Goal: Task Accomplishment & Management: Use online tool/utility

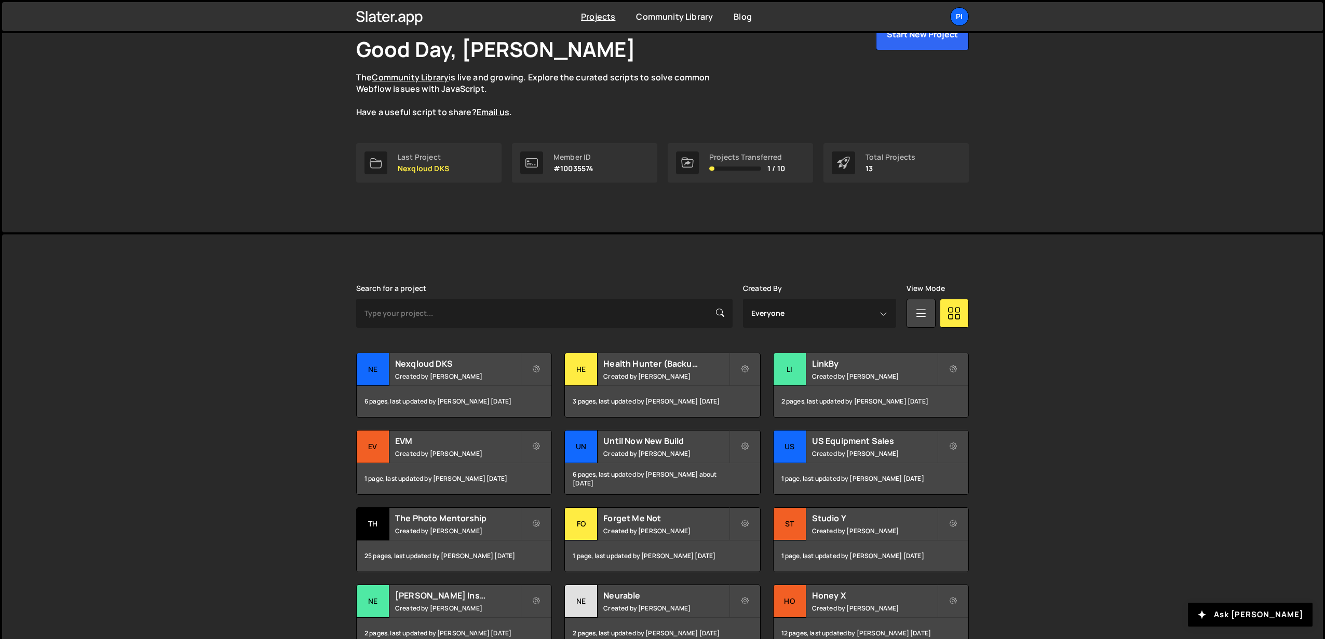
scroll to position [67, 0]
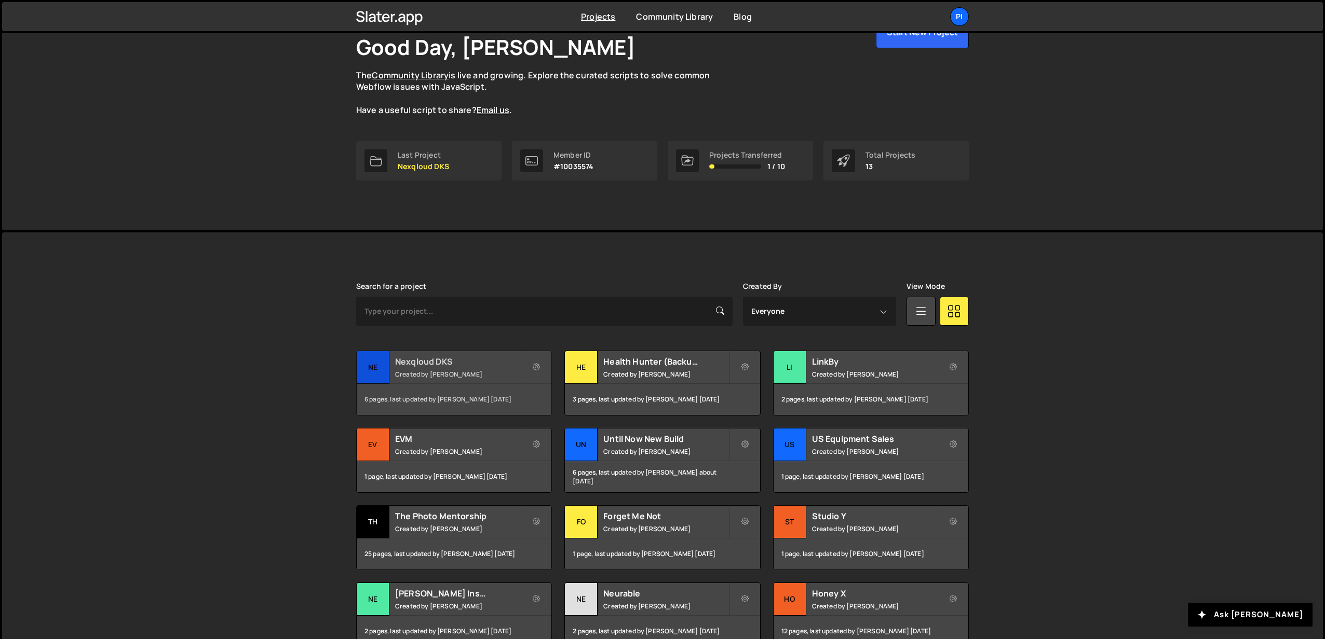
click at [435, 368] on div "Nexqloud DKS Created by [PERSON_NAME]" at bounding box center [454, 367] width 195 height 32
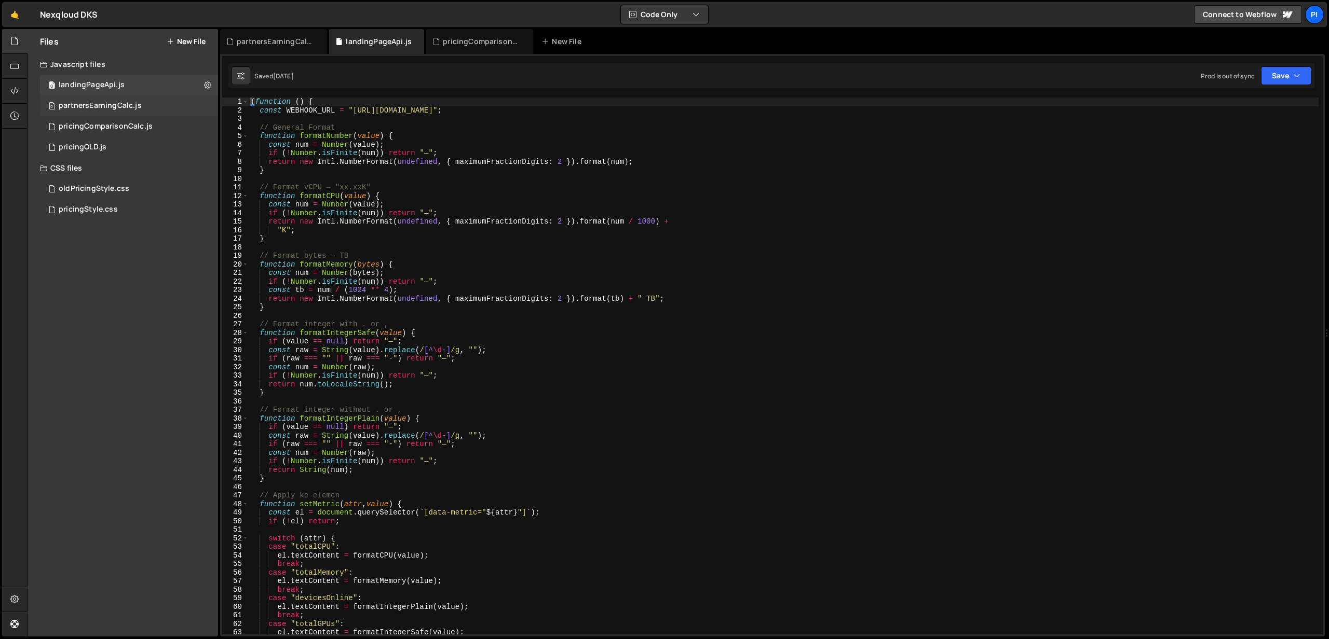
click at [117, 105] on div "partnersEarningCalc.js" at bounding box center [100, 105] width 83 height 9
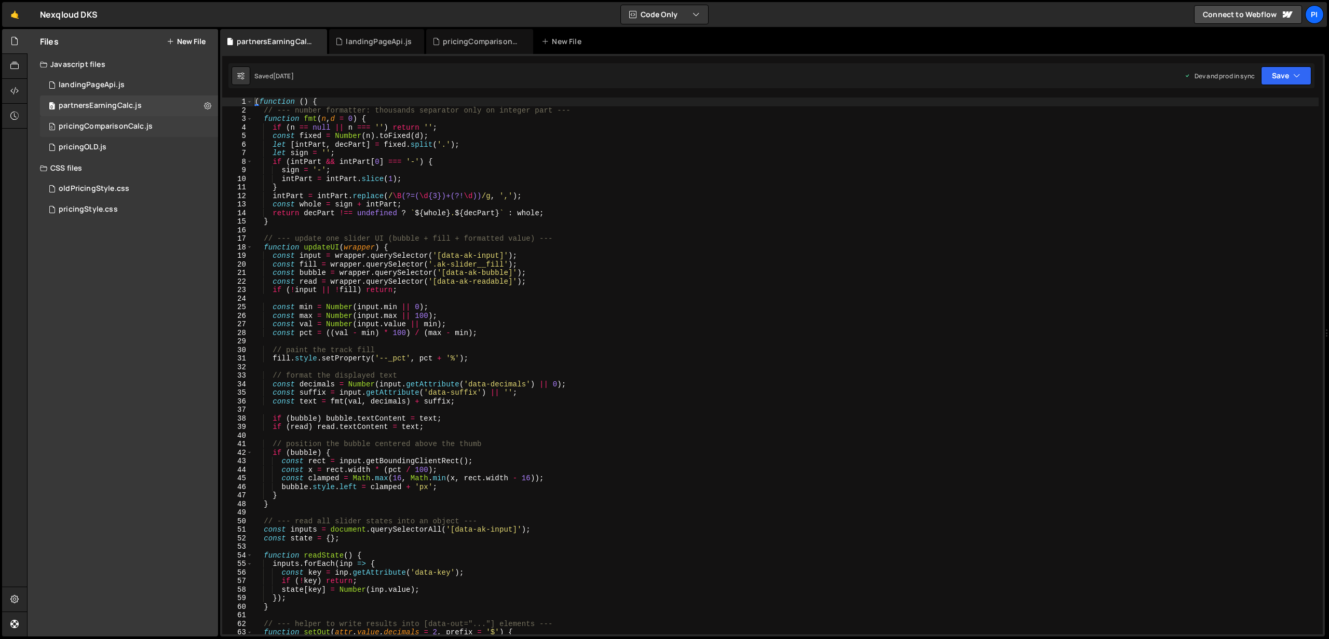
click at [160, 131] on div "0 pricingComparisonCalc.js 0" at bounding box center [129, 126] width 178 height 21
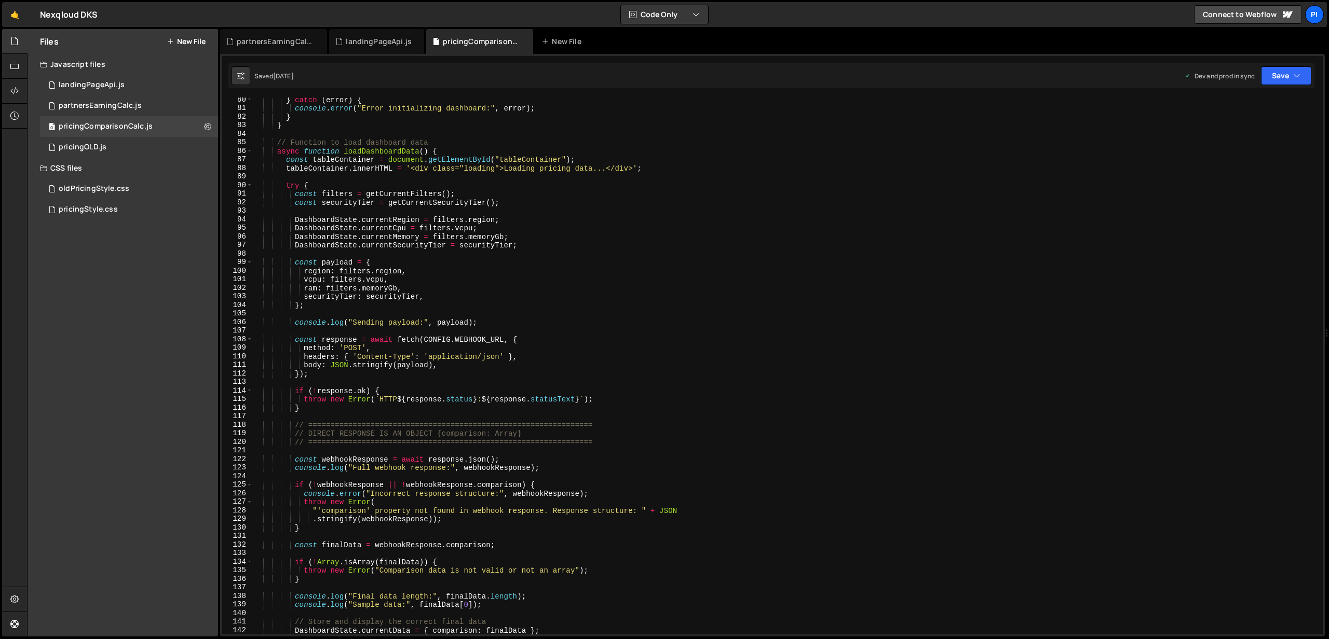
scroll to position [682, 0]
click at [645, 173] on div "} catch ( error ) { console . error ( "Error initializing dashboard:" , error )…" at bounding box center [786, 369] width 1066 height 554
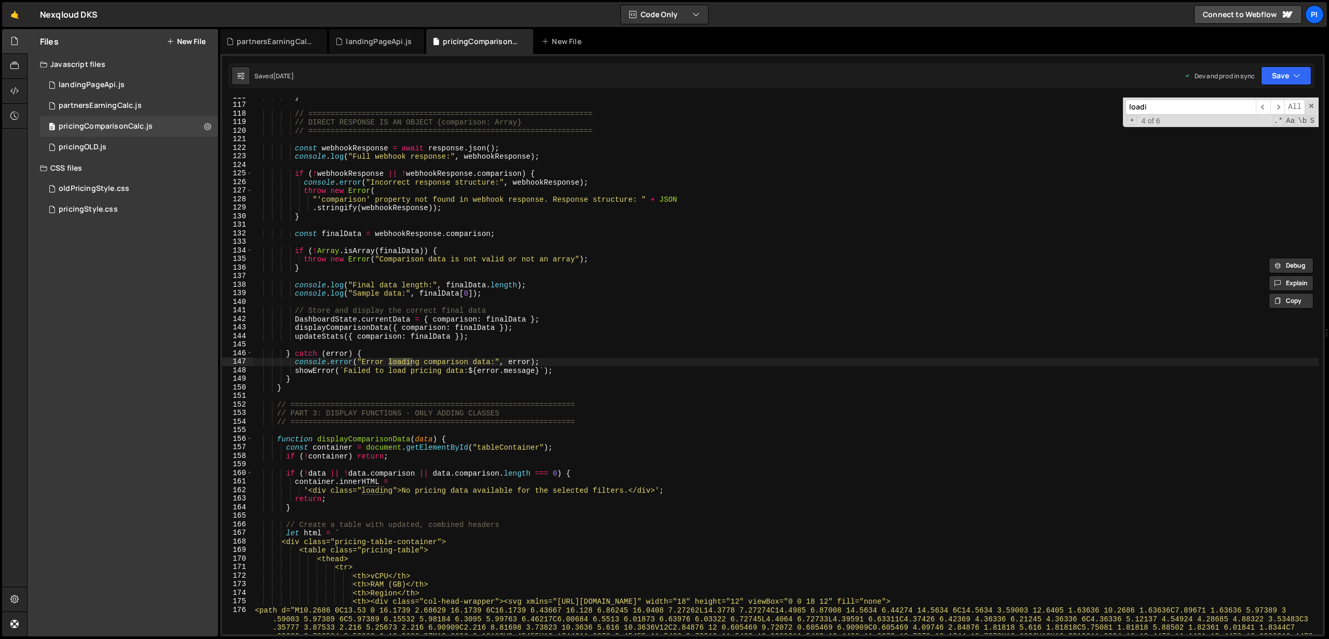
scroll to position [990, 0]
type input "loading"
click at [1261, 107] on span "​" at bounding box center [1263, 107] width 15 height 15
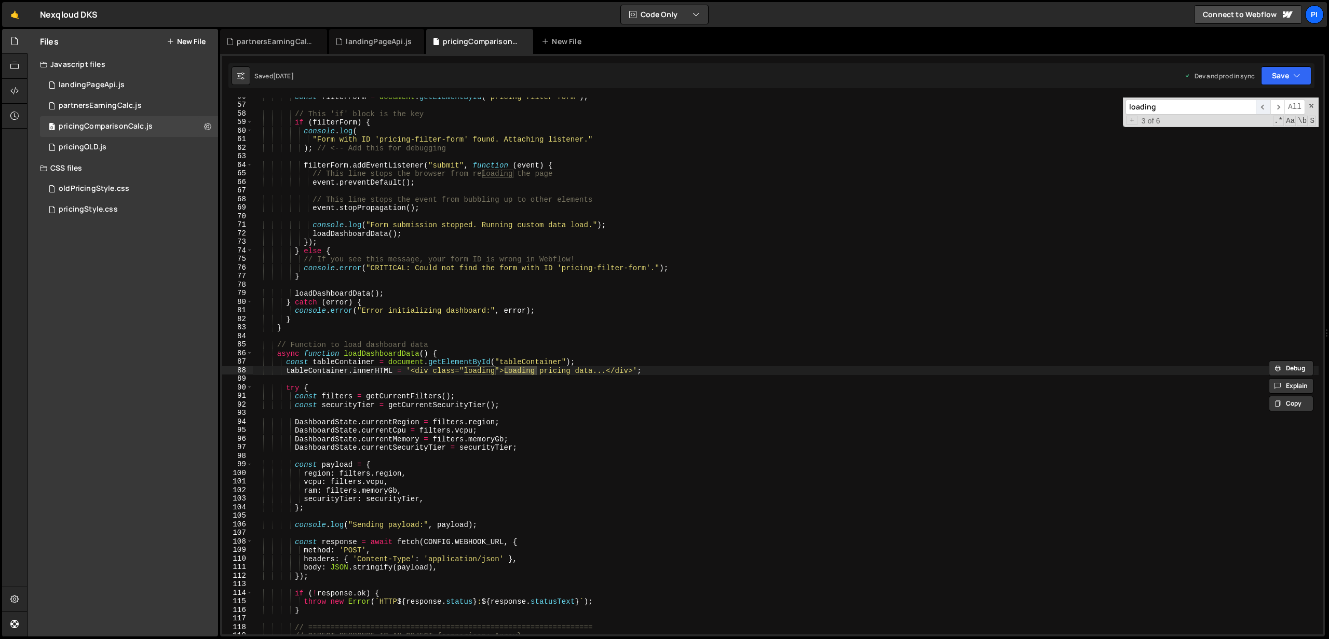
click at [1261, 107] on span "​" at bounding box center [1263, 107] width 15 height 15
click at [1283, 108] on span "​" at bounding box center [1277, 107] width 15 height 15
click at [524, 350] on div "const filterForm = document . getElementById ( "pricing-filter-form" ) ; // Thi…" at bounding box center [786, 369] width 1066 height 554
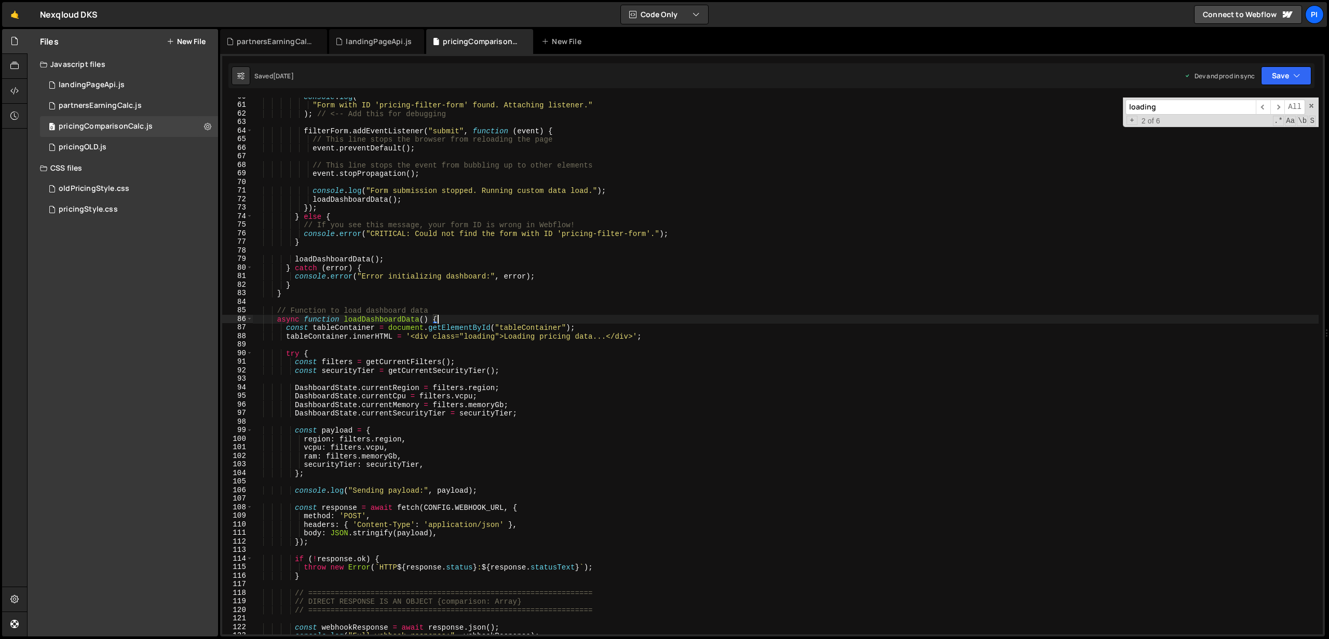
scroll to position [511, 0]
click at [596, 338] on div "console . log ( "Form with ID 'pricing-filter-form' found. Attaching listener."…" at bounding box center [786, 369] width 1066 height 554
type textarea "tableContainer.innerHTML = '<div class="loading">Loading pricing data...</div>';"
click at [113, 208] on div "pricingStyle.css" at bounding box center [88, 209] width 59 height 9
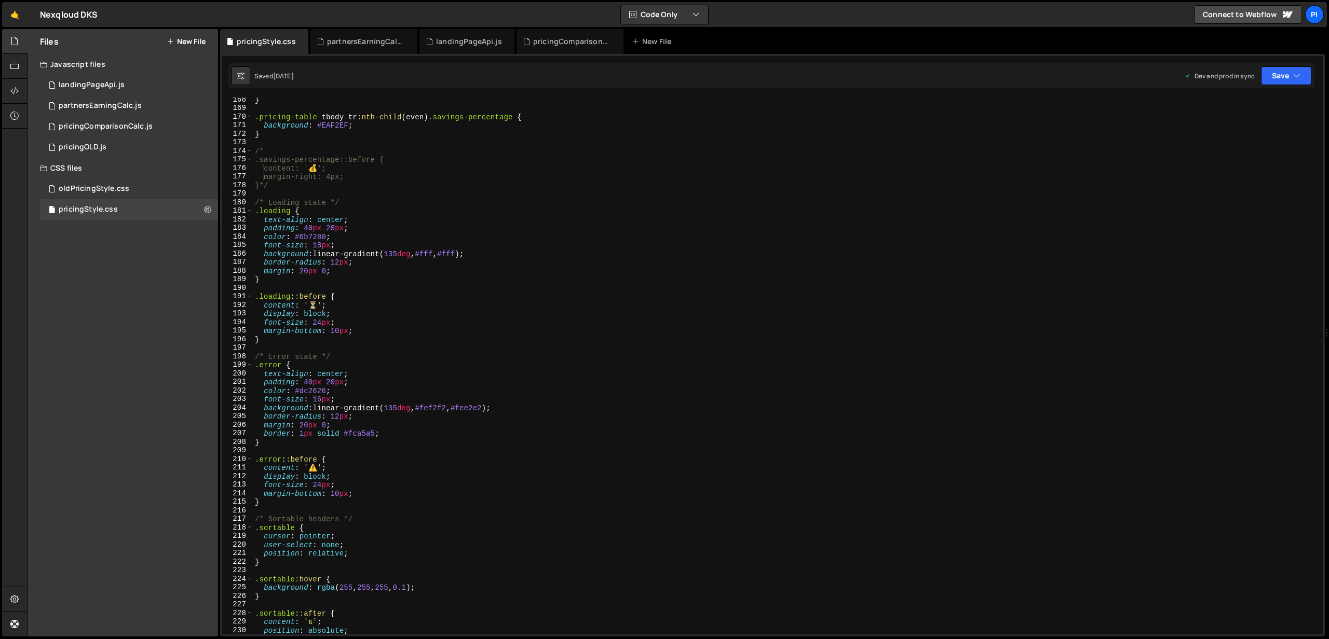
scroll to position [1433, 0]
click at [317, 307] on div "} .pricing-table tbody tr :nth-child ( even ) .savings-percentage { background …" at bounding box center [786, 373] width 1066 height 554
click at [347, 307] on div "} .pricing-table tbody tr :nth-child ( even ) .savings-percentage { background …" at bounding box center [786, 373] width 1066 height 554
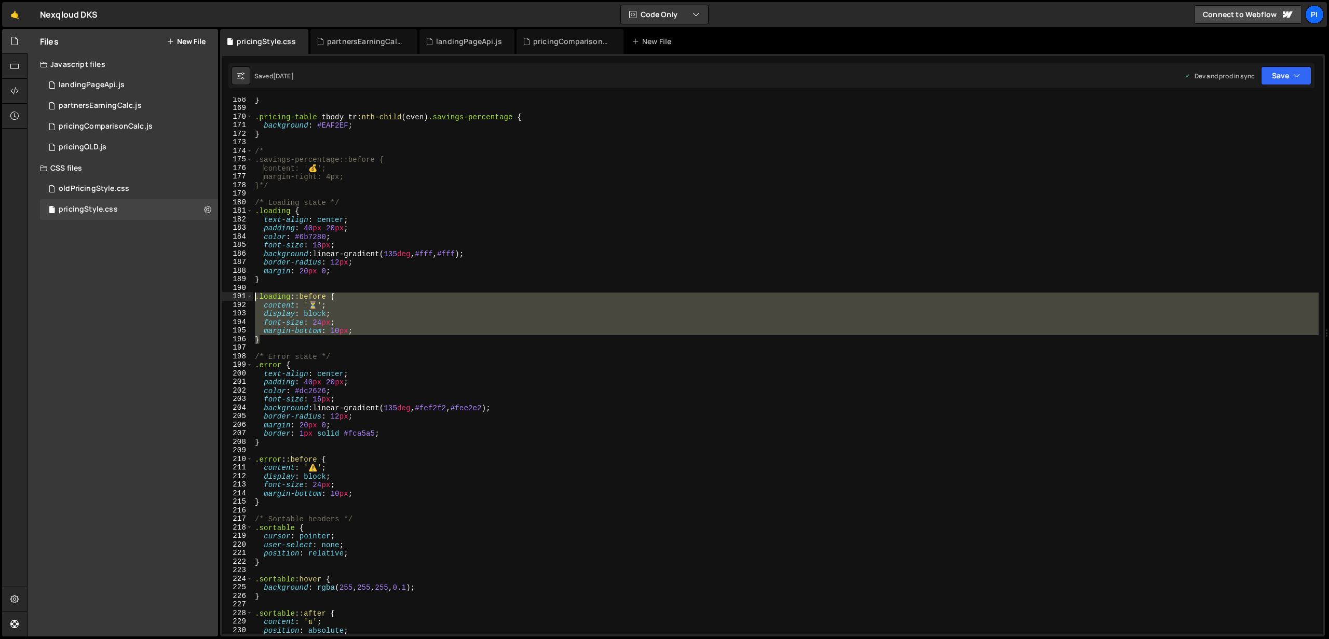
drag, startPoint x: 279, startPoint y: 340, endPoint x: 242, endPoint y: 295, distance: 58.6
click at [242, 295] on div "content: '⏳'; 168 169 170 171 172 173 174 175 176 177 178 179 180 181 182 183 1…" at bounding box center [772, 366] width 1100 height 537
click at [351, 342] on div "} .pricing-table tbody tr :nth-child ( even ) .savings-percentage { background …" at bounding box center [786, 366] width 1066 height 537
type textarea "}"
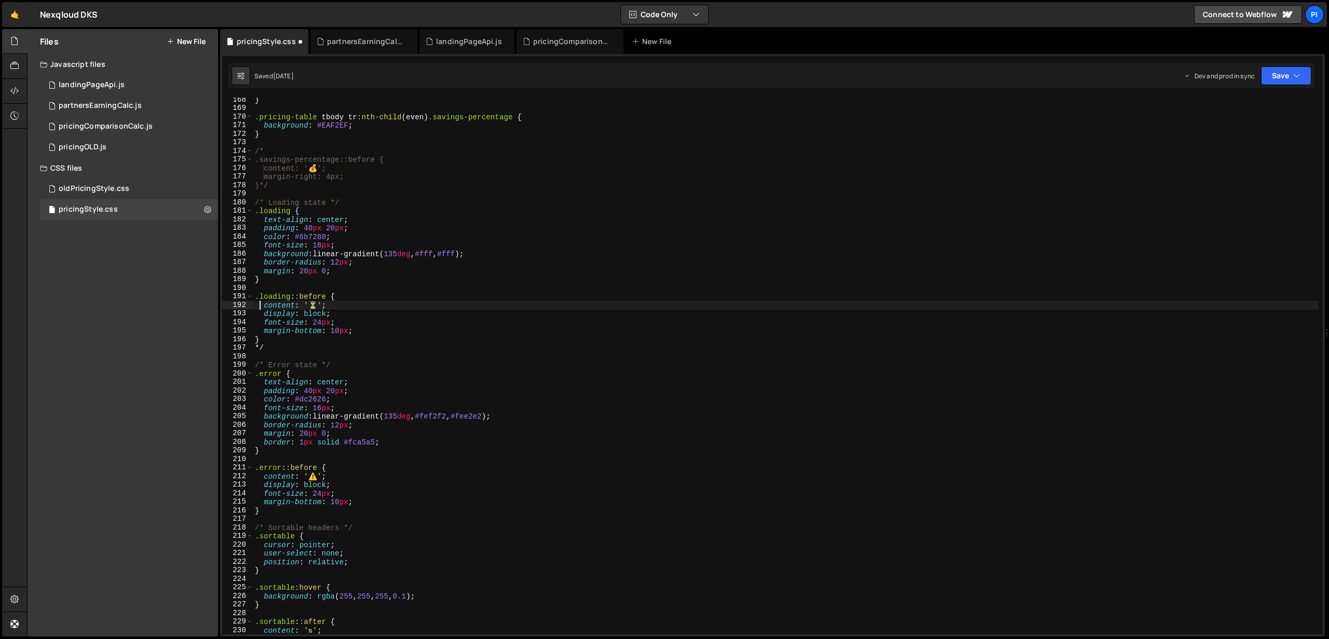
type textarea ".loading::before {"
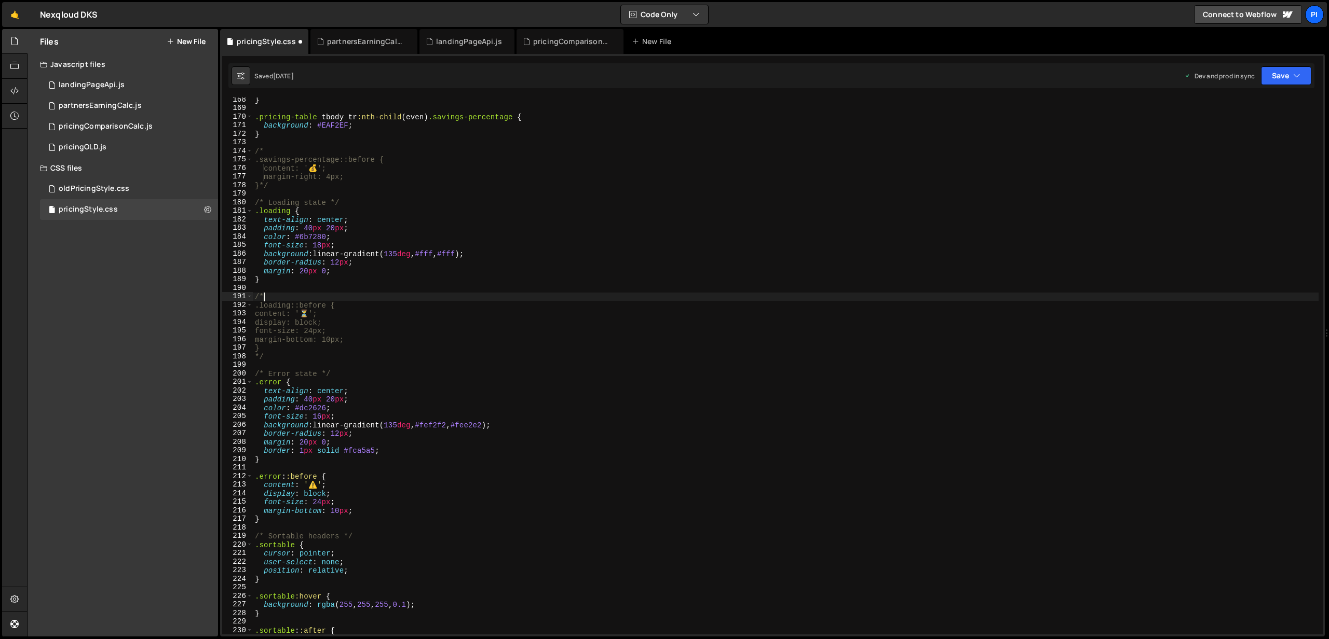
click at [278, 353] on div "} .pricing-table tbody tr :nth-child ( even ) .savings-percentage { background …" at bounding box center [786, 373] width 1066 height 554
type textarea "*/"
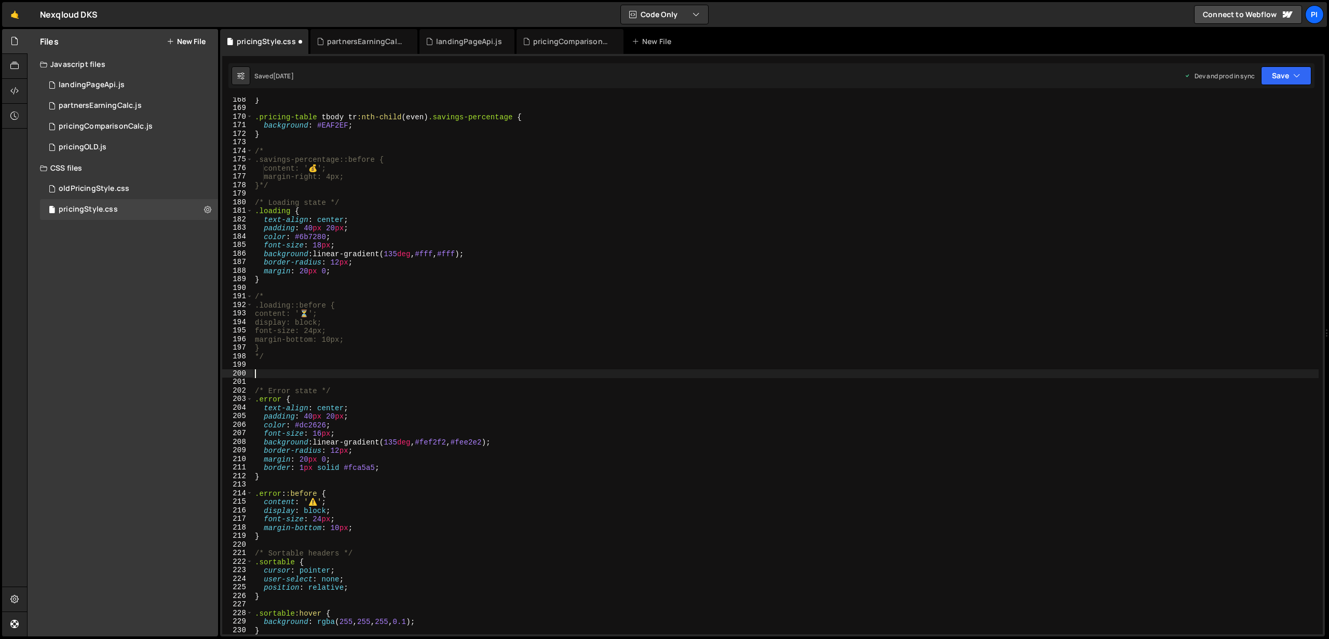
paste textarea "}"
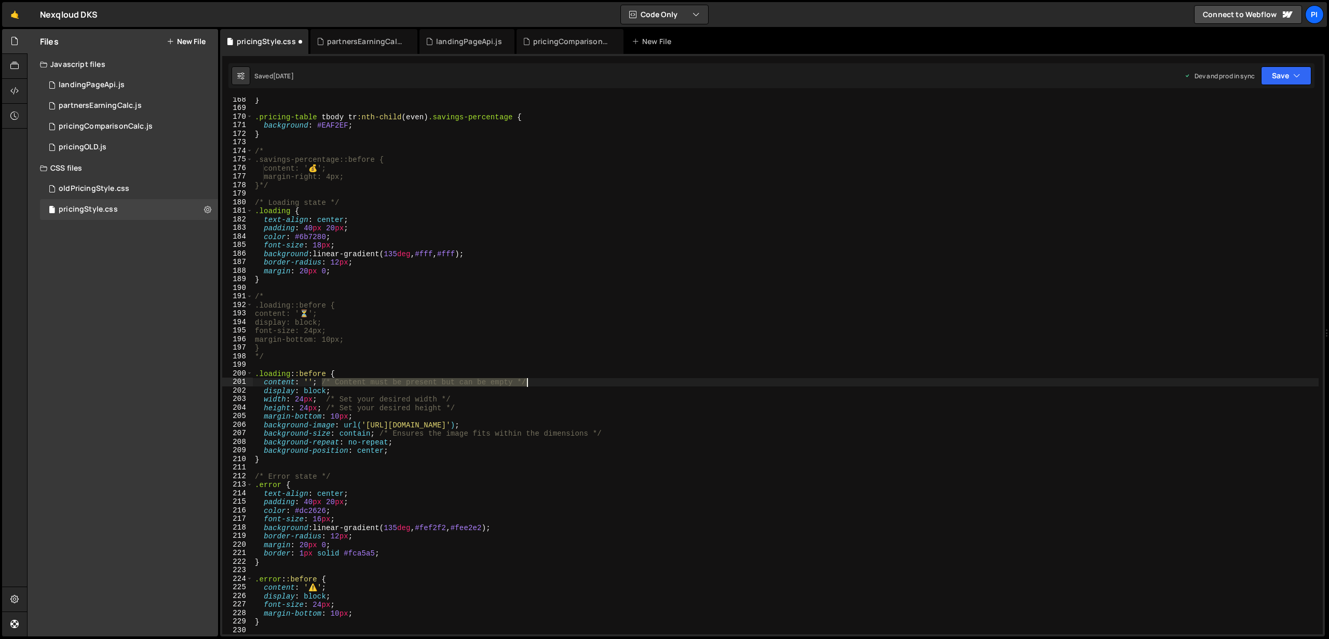
drag, startPoint x: 323, startPoint y: 381, endPoint x: 596, endPoint y: 383, distance: 273.5
click at [596, 383] on div "} .pricing-table tbody tr :nth-child ( even ) .savings-percentage { background …" at bounding box center [786, 373] width 1066 height 554
click at [482, 398] on div "} .pricing-table tbody tr :nth-child ( even ) .savings-percentage { background …" at bounding box center [786, 373] width 1066 height 554
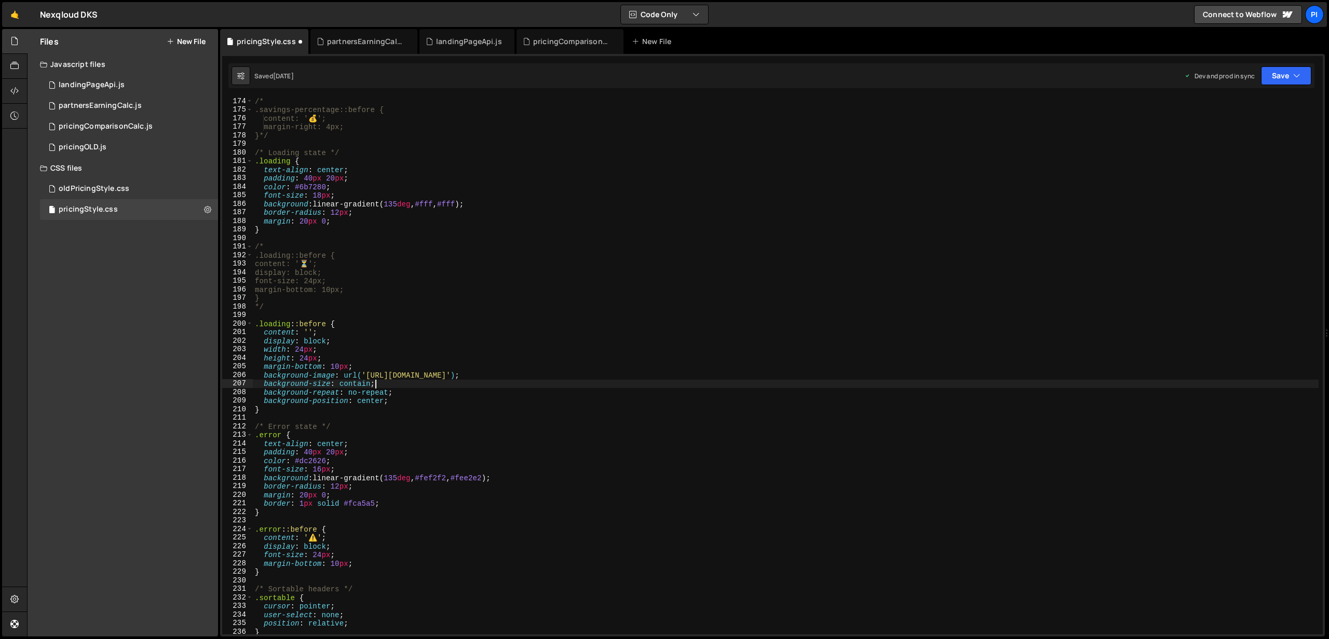
scroll to position [1481, 0]
click at [499, 359] on div "/* .savings-percentage::before { content: ' 💰 '; margin-right: 4px; }*/ /* Load…" at bounding box center [786, 367] width 1066 height 554
click at [521, 433] on div "/* .savings-percentage::before { content: ' 💰 '; margin-right: 4px; }*/ /* Load…" at bounding box center [786, 370] width 1066 height 554
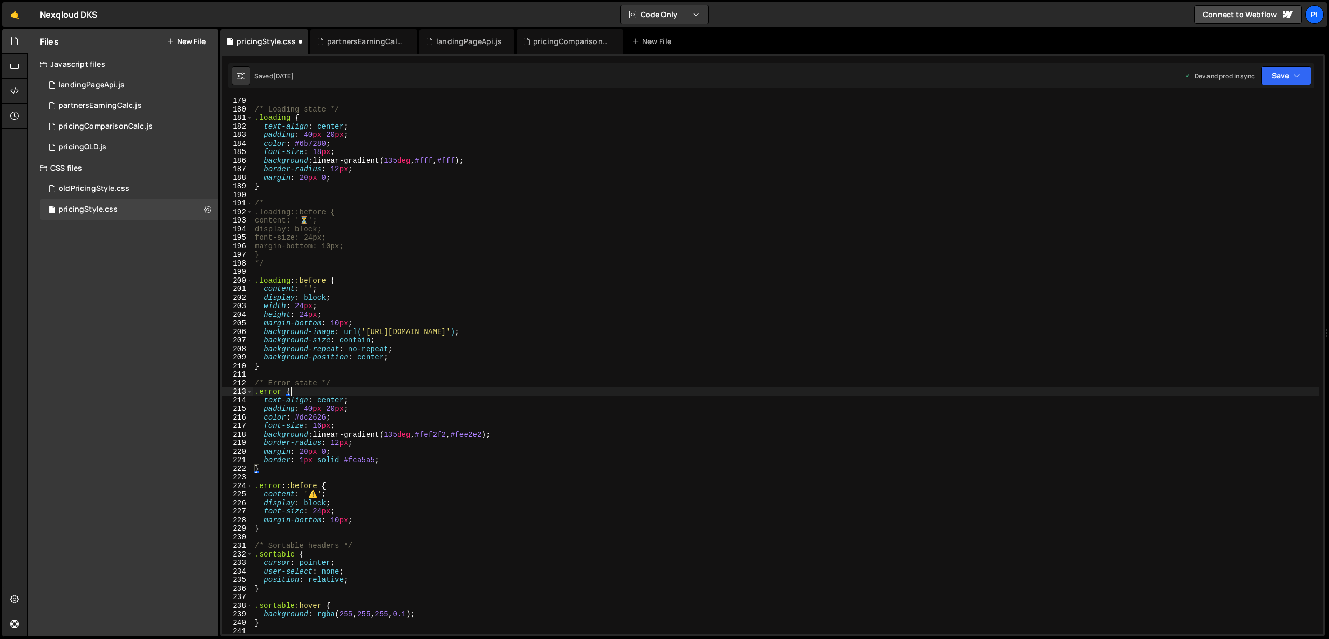
scroll to position [1525, 0]
click at [1292, 77] on button "Save" at bounding box center [1286, 75] width 50 height 19
click at [1243, 141] on div "Saved 1 week ago" at bounding box center [1251, 146] width 108 height 12
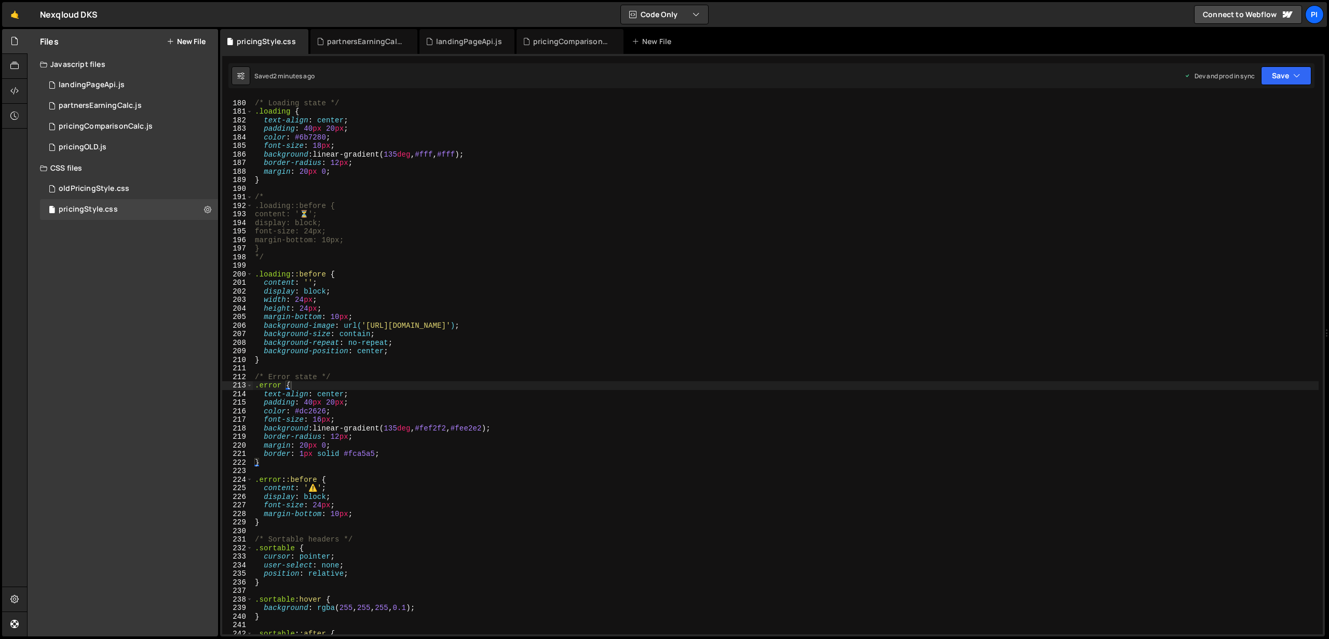
click at [401, 346] on div "/* Loading state */ .loading { text-align : center ; padding : 40 px 20 px ; co…" at bounding box center [786, 367] width 1066 height 554
click at [398, 352] on div "/* Loading state */ .loading { text-align : center ; padding : 40 px 20 px ; co…" at bounding box center [786, 367] width 1066 height 554
type textarea "background-position: center;"
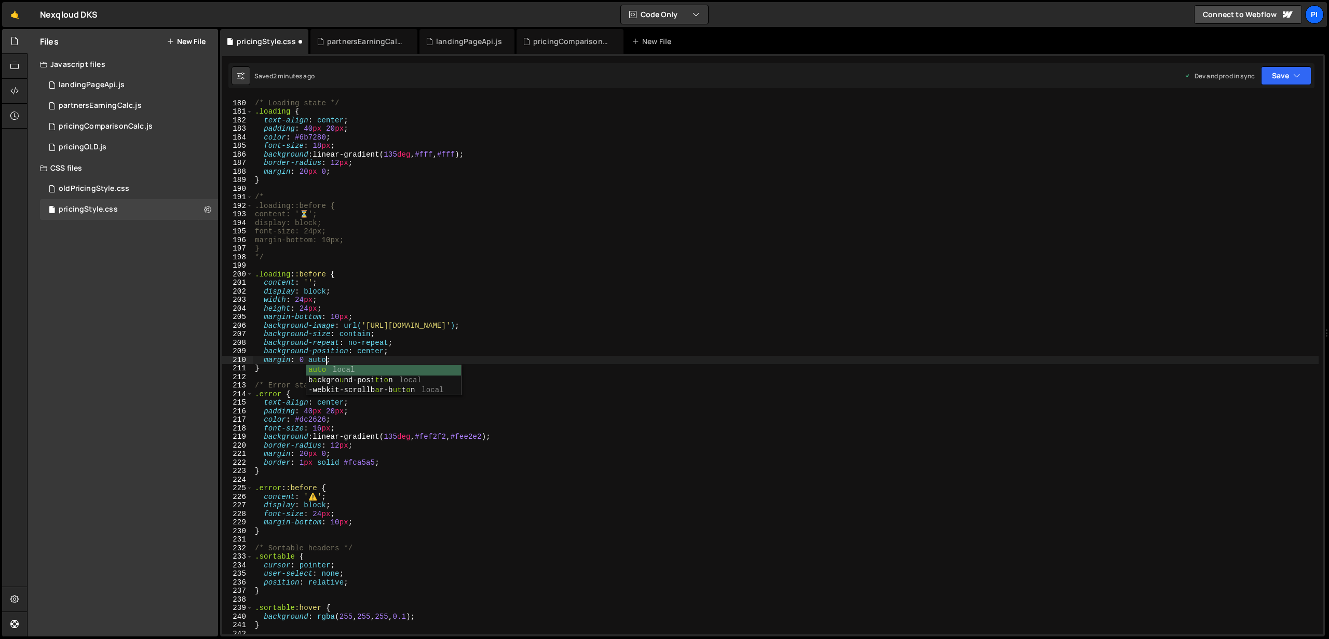
scroll to position [0, 4]
click at [1270, 76] on button "Save" at bounding box center [1286, 75] width 50 height 19
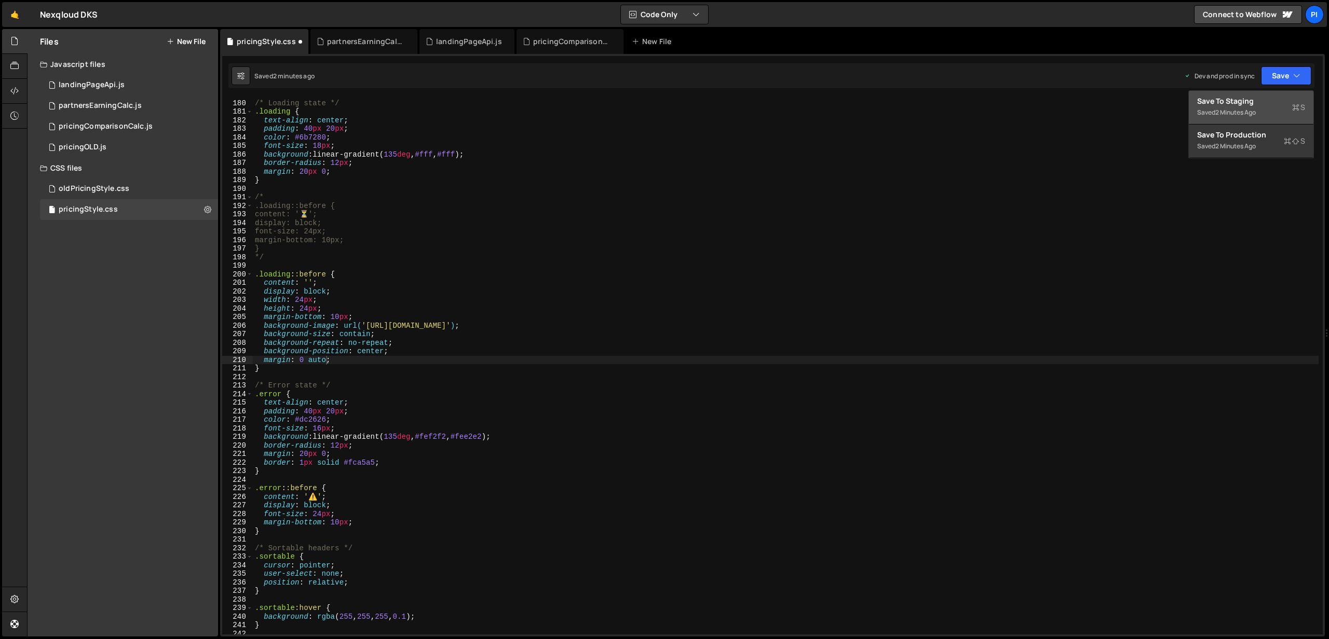
click at [1247, 101] on div "Save to Staging S" at bounding box center [1251, 101] width 108 height 10
click at [334, 359] on div "/* Loading state */ .loading { text-align : center ; padding : 40 px 20 px ; co…" at bounding box center [786, 367] width 1066 height 554
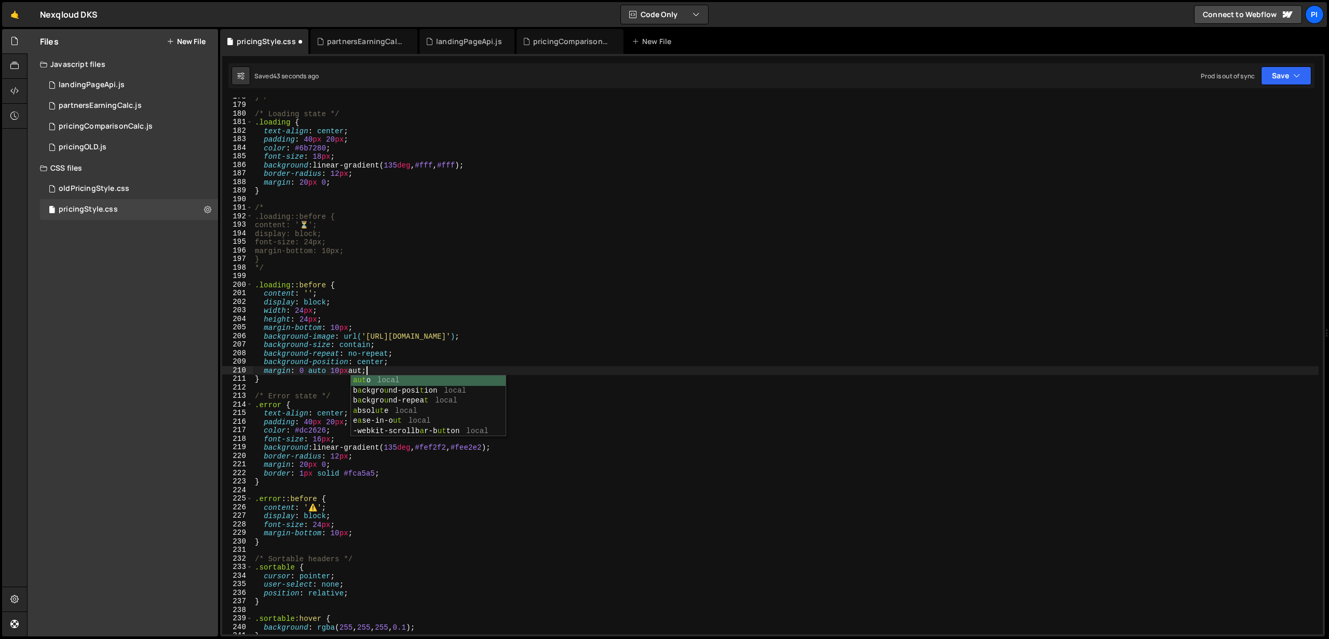
scroll to position [0, 8]
type textarea "margin: 0 auto 10px auto;"
click at [1291, 79] on button "Save" at bounding box center [1286, 75] width 50 height 19
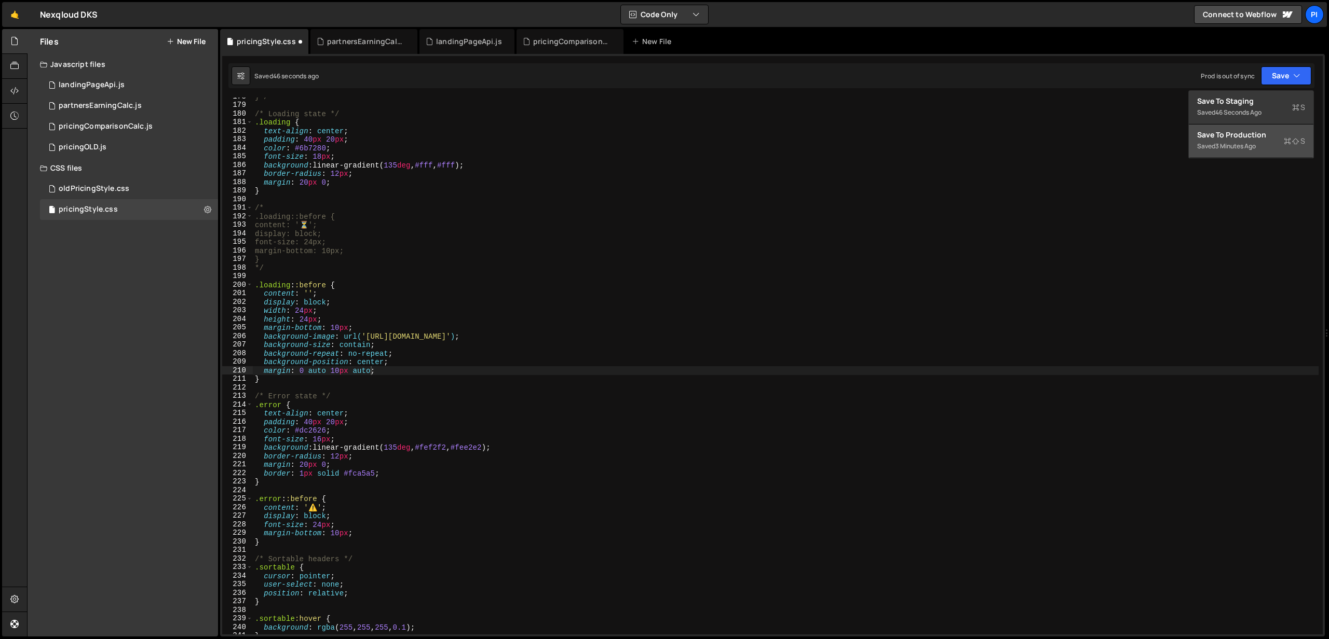
click at [1234, 132] on div "Save to Production S" at bounding box center [1251, 135] width 108 height 10
click at [406, 370] on div "}*/ /* Loading state */ .loading { text-align : center ; padding : 40 px 20 px …" at bounding box center [786, 369] width 1066 height 554
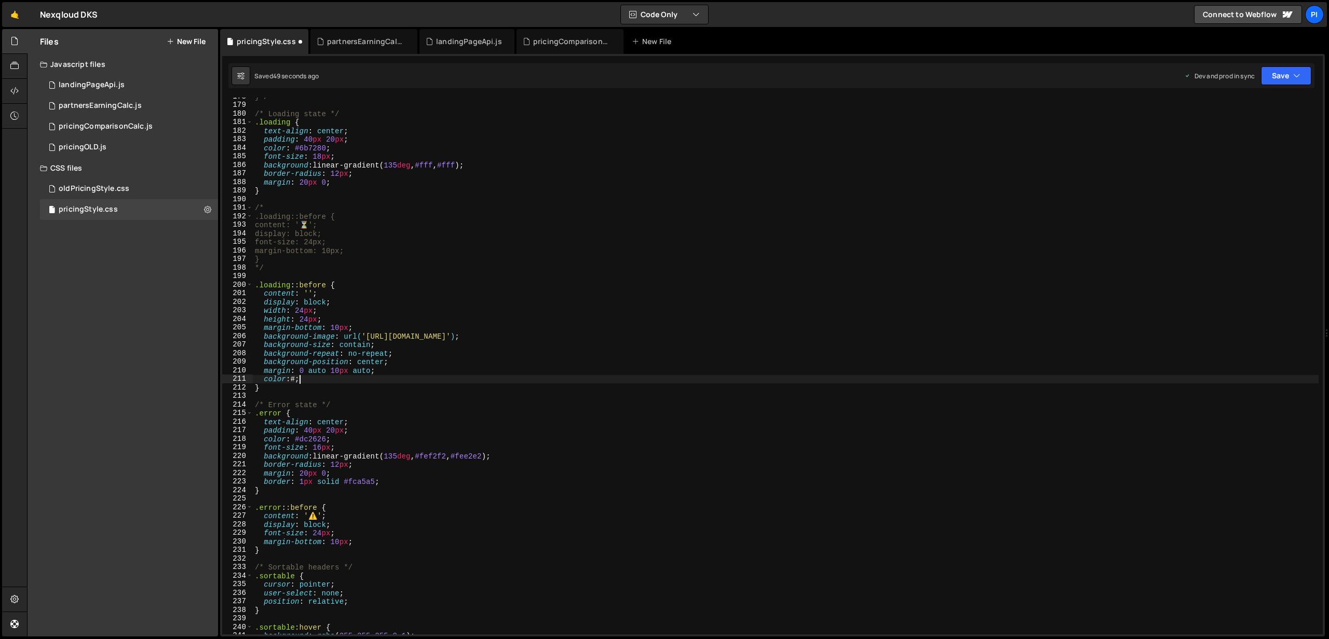
scroll to position [0, 3]
paste textarea "#1d7cff;"
type textarea "color: #1d7cff;"
click at [1277, 70] on button "Save" at bounding box center [1286, 75] width 50 height 19
click at [1259, 101] on div "Save to Staging S" at bounding box center [1251, 101] width 108 height 10
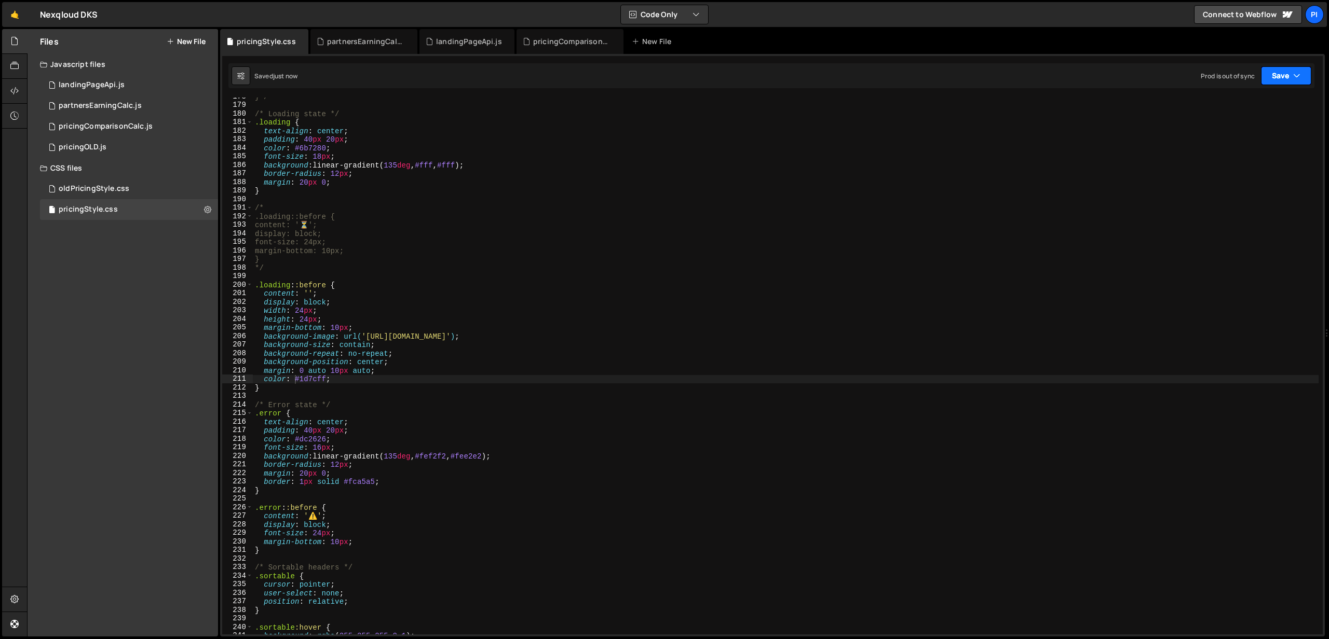
click at [1267, 79] on button "Save" at bounding box center [1286, 75] width 50 height 19
click at [1249, 146] on div "57 seconds ago" at bounding box center [1238, 146] width 46 height 9
drag, startPoint x: 355, startPoint y: 377, endPoint x: 241, endPoint y: 377, distance: 114.2
click at [241, 377] on div "color: #1d7cff; 178 179 180 181 182 183 184 185 186 187 188 189 190 191 192 193…" at bounding box center [772, 366] width 1100 height 537
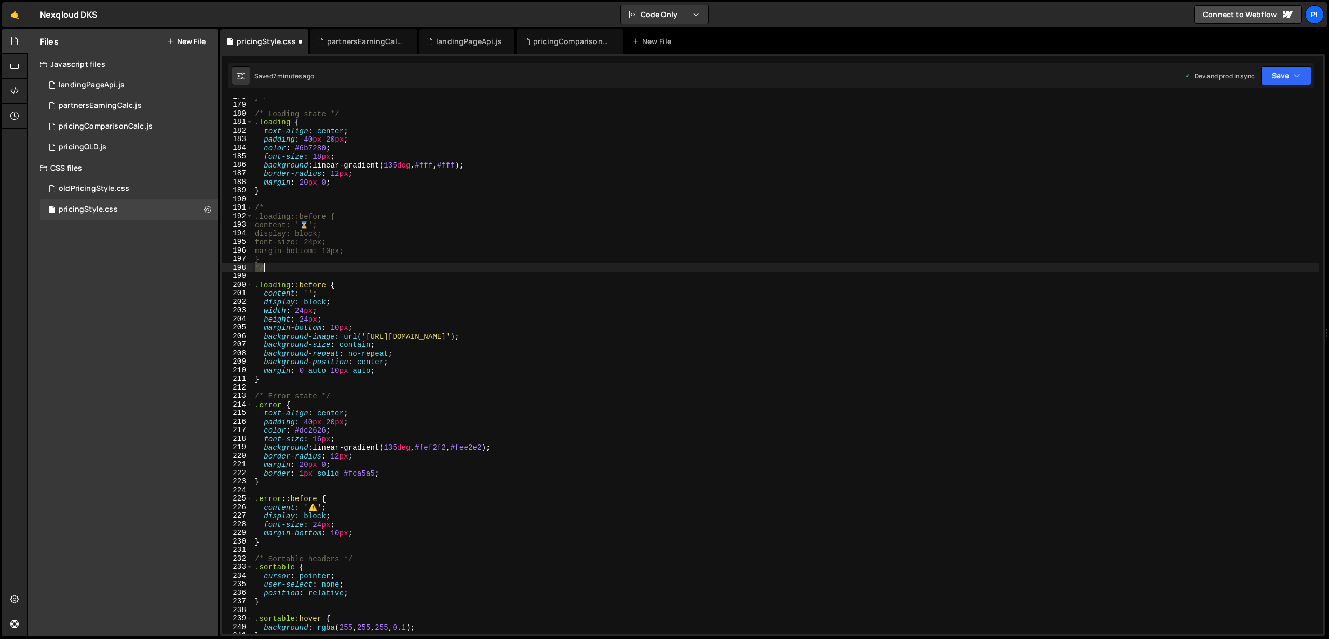
drag, startPoint x: 255, startPoint y: 270, endPoint x: 273, endPoint y: 271, distance: 18.2
click at [273, 271] on div "}*/ /* Loading state */ .loading { text-align : center ; padding : 40 px 20 px …" at bounding box center [786, 369] width 1066 height 554
type textarea "*/"
type textarea "}*/"
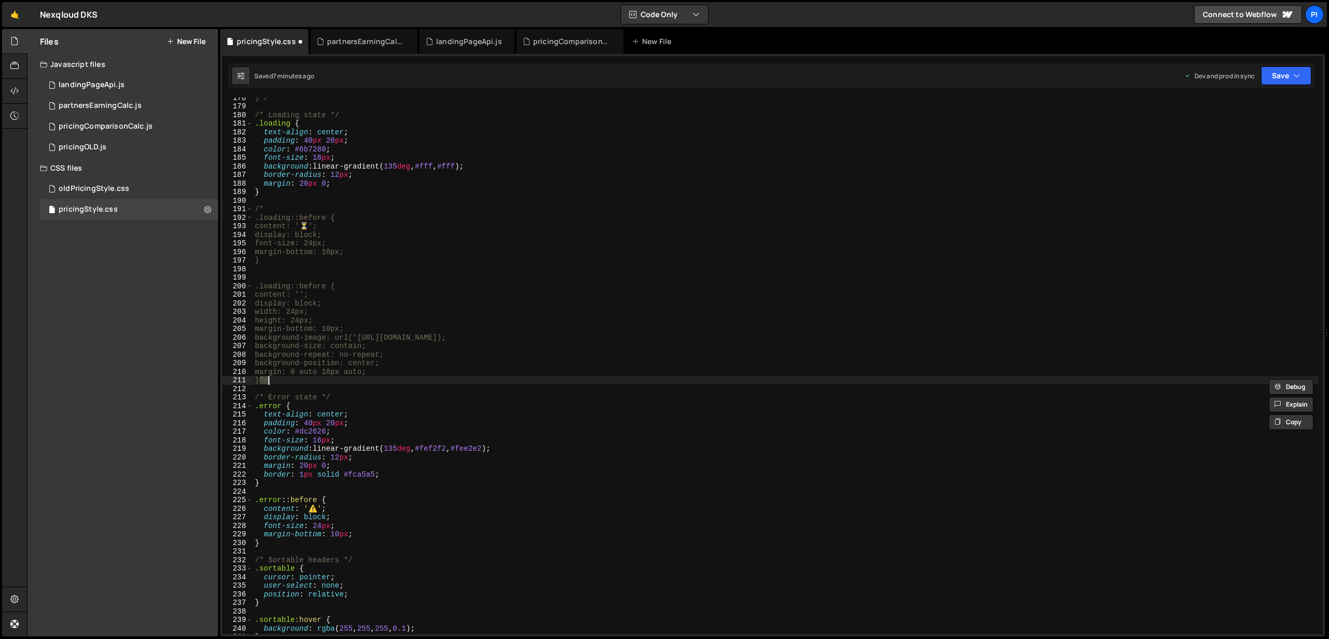
click at [283, 380] on div "}*/ /* Loading state */ .loading { text-align : center ; padding : 40 px 20 px …" at bounding box center [786, 366] width 1066 height 537
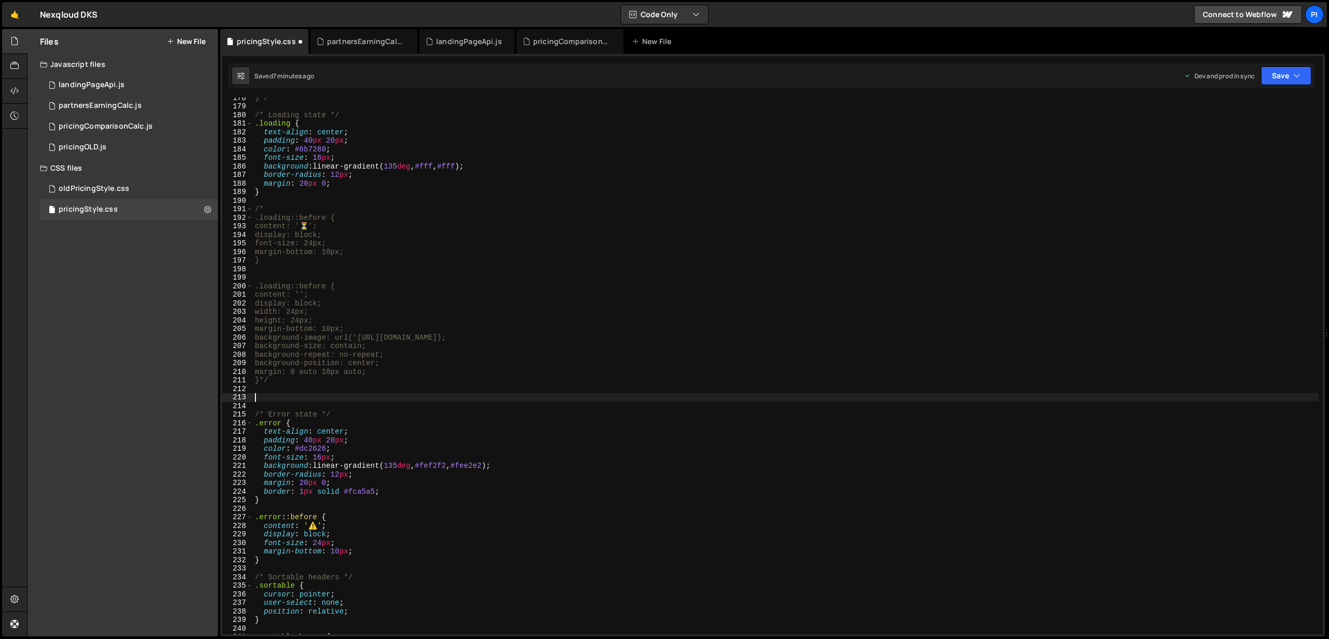
paste textarea "}"
type textarea "}"
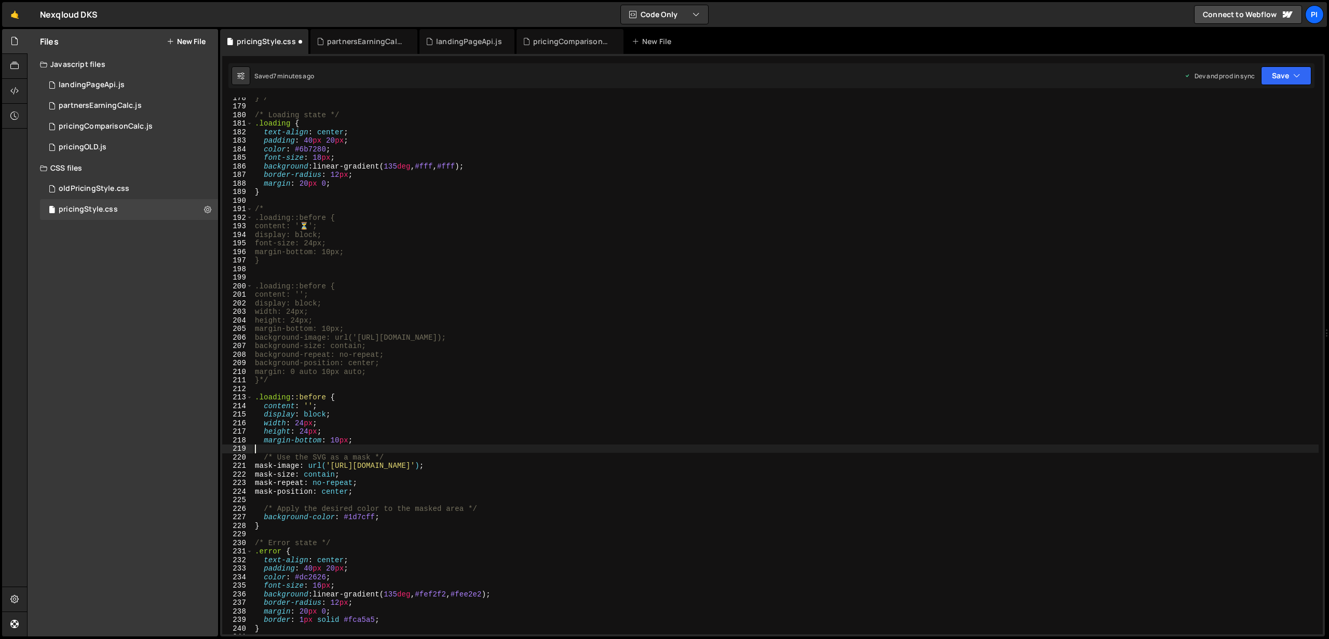
click at [370, 445] on div "}*/ /* Loading state */ .loading { text-align : center ; padding : 40 px 20 px …" at bounding box center [786, 370] width 1066 height 554
drag, startPoint x: 387, startPoint y: 366, endPoint x: 263, endPoint y: 362, distance: 123.6
click at [263, 362] on div "/* Loading state */ .loading { text-align : center ; padding : 40 px 20 px ; co…" at bounding box center [786, 373] width 1066 height 554
click at [385, 489] on div "/* Loading state */ .loading { text-align : center ; padding : 40 px 20 px ; co…" at bounding box center [786, 373] width 1066 height 554
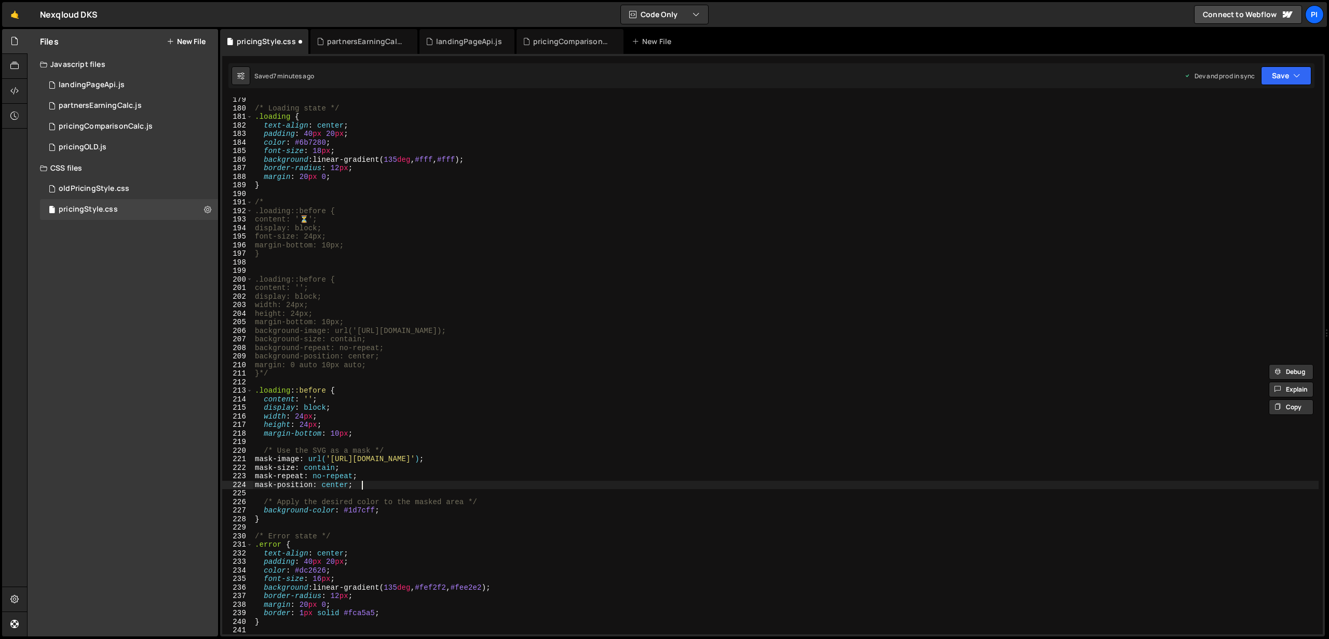
type textarea "mask-position: center;"
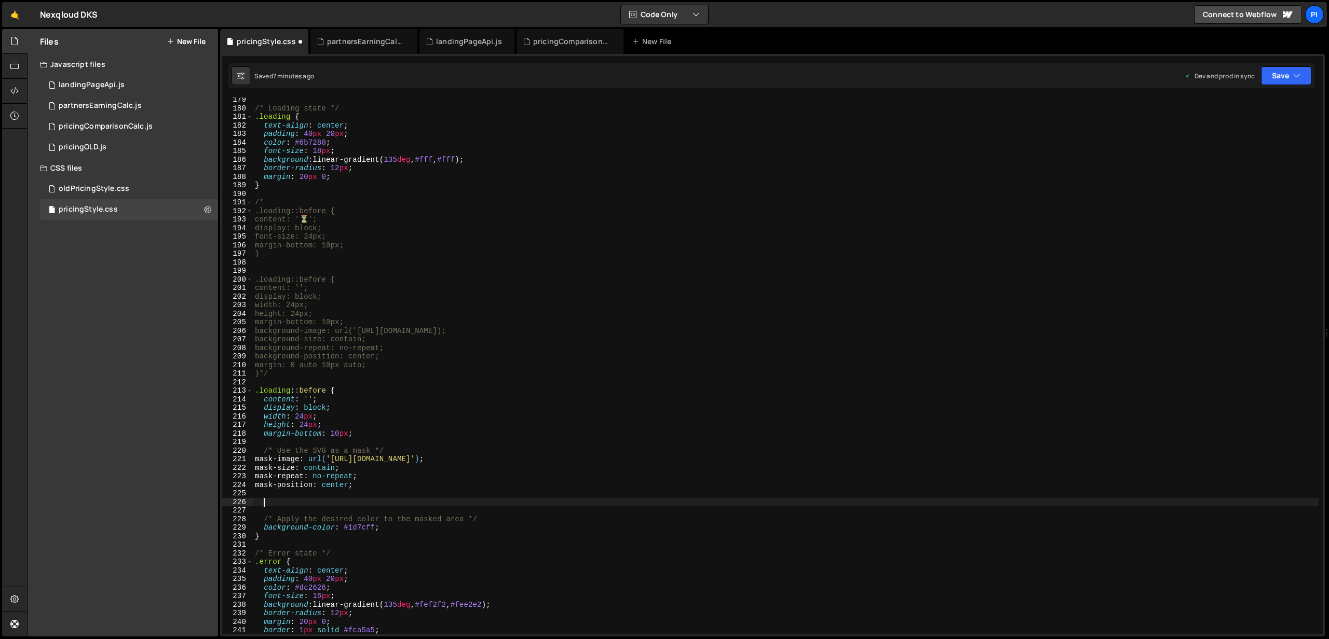
paste textarea "margin: 0 auto 10px auto;"
type textarea "margin: 0 auto 10px auto;"
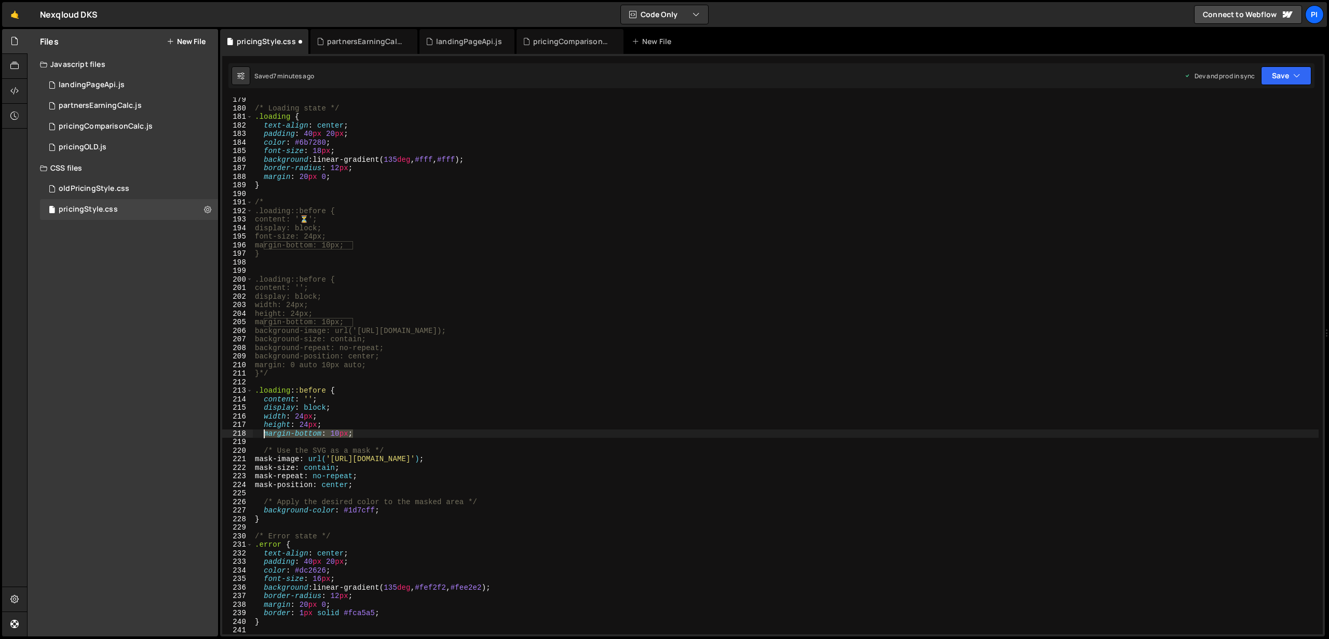
drag, startPoint x: 358, startPoint y: 433, endPoint x: 262, endPoint y: 432, distance: 95.5
click at [262, 432] on div "/* Loading state */ .loading { text-align : center ; padding : 40 px 20 px ; co…" at bounding box center [786, 373] width 1066 height 554
paste textarea ": 0 auto 10px auto"
click at [1301, 79] on button "Save" at bounding box center [1286, 75] width 50 height 19
click at [1240, 142] on div "7 minutes ago" at bounding box center [1235, 146] width 40 height 9
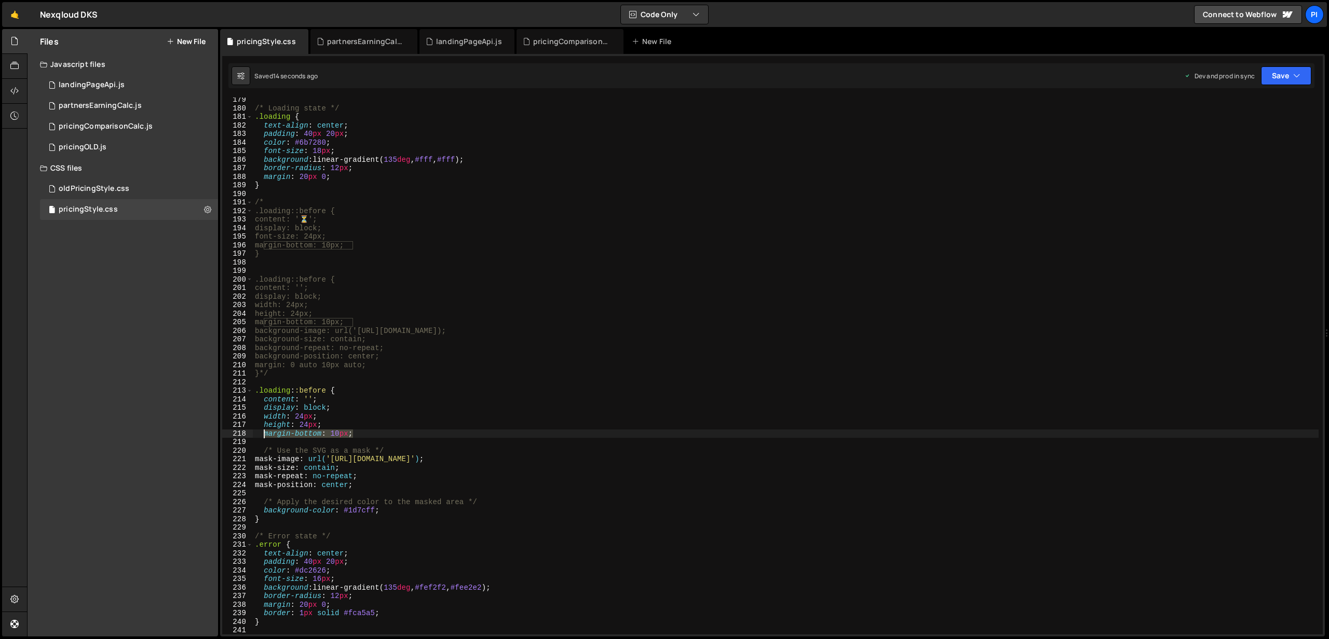
drag, startPoint x: 362, startPoint y: 434, endPoint x: 265, endPoint y: 432, distance: 97.1
click at [265, 432] on div "/* Loading state */ .loading { text-align : center ; padding : 40 px 20 px ; co…" at bounding box center [786, 373] width 1066 height 554
paste textarea ": 0 auto 10px auto"
click at [1279, 75] on button "Save" at bounding box center [1286, 75] width 50 height 19
click at [1246, 142] on div "18 seconds ago" at bounding box center [1237, 146] width 45 height 9
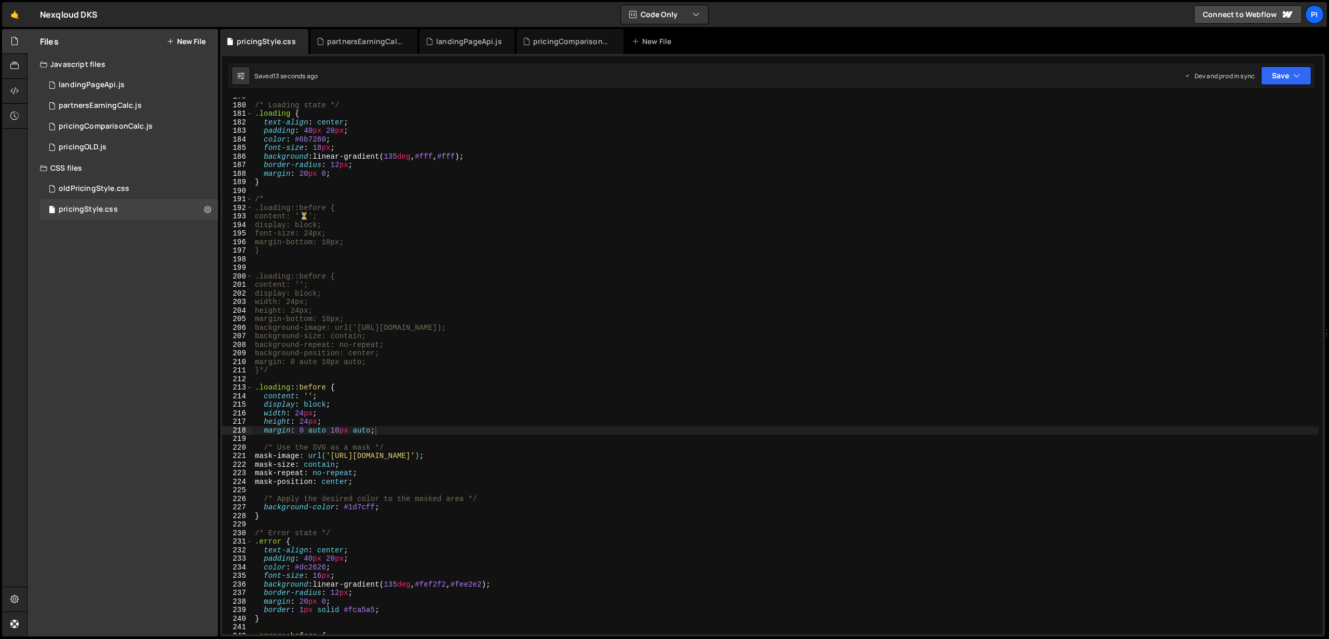
scroll to position [1535, 0]
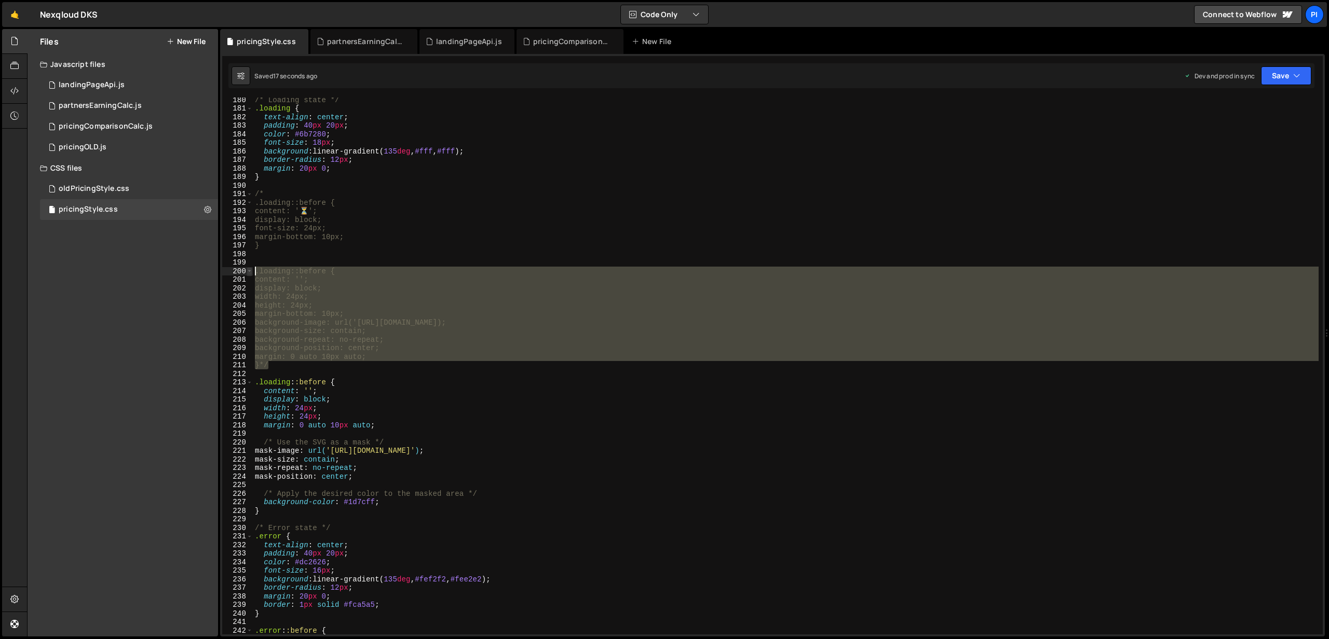
drag, startPoint x: 307, startPoint y: 365, endPoint x: 250, endPoint y: 271, distance: 110.6
click at [250, 271] on div "}*/ 180 181 182 183 184 185 186 187 188 189 190 191 192 193 194 195 196 197 198…" at bounding box center [772, 366] width 1100 height 537
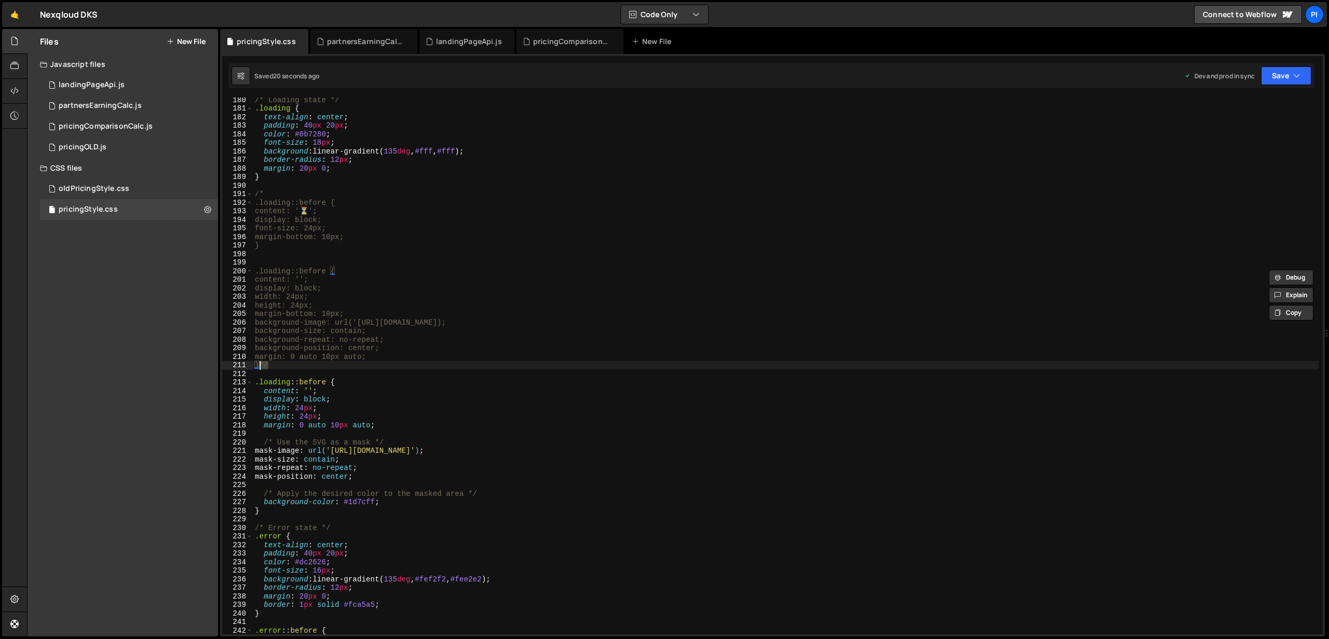
drag, startPoint x: 274, startPoint y: 365, endPoint x: 261, endPoint y: 363, distance: 12.6
click at [261, 363] on div "/* Loading state */ .loading { text-align : center ; padding : 40 px 20 px ; co…" at bounding box center [786, 373] width 1066 height 554
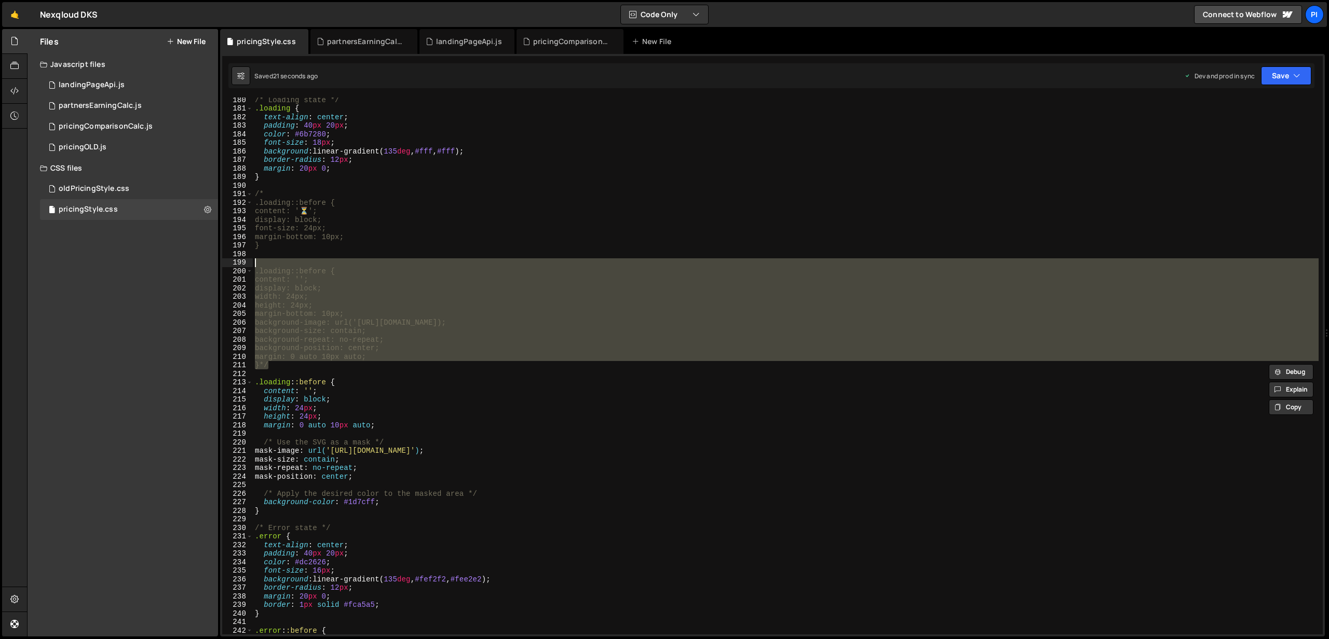
drag, startPoint x: 267, startPoint y: 362, endPoint x: 279, endPoint y: 307, distance: 56.4
click at [280, 305] on div "/* Loading state */ .loading { text-align : center ; padding : 40 px 20 px ; co…" at bounding box center [786, 373] width 1066 height 554
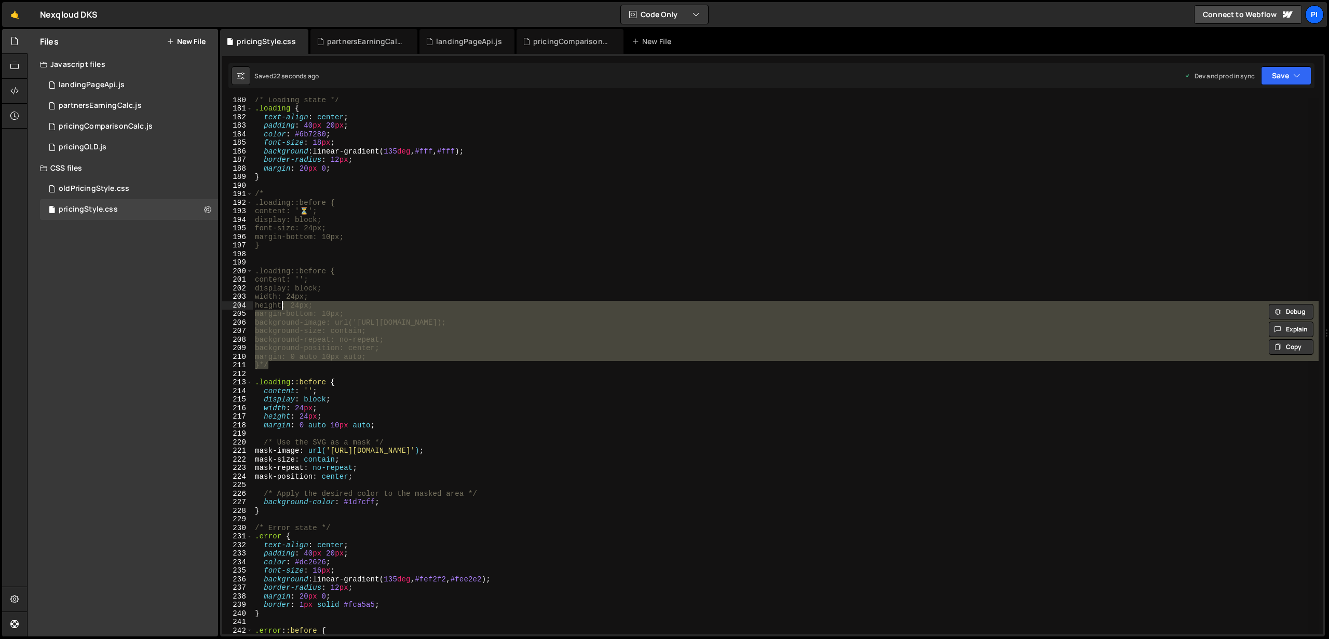
click at [261, 363] on div "/* Loading state */ .loading { text-align : center ; padding : 40 px 20 px ; co…" at bounding box center [786, 366] width 1066 height 537
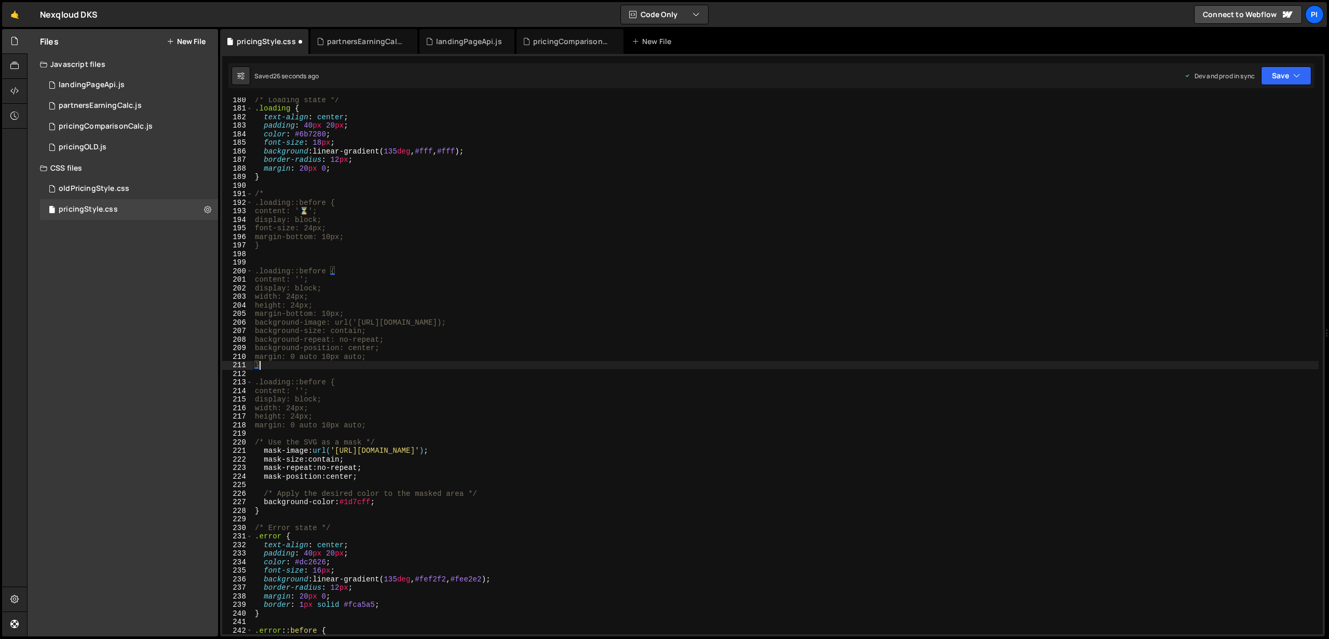
click at [298, 246] on div "/* Loading state */ .loading { text-align : center ; padding : 40 px 20 px ; co…" at bounding box center [786, 373] width 1066 height 554
paste textarea "*/"
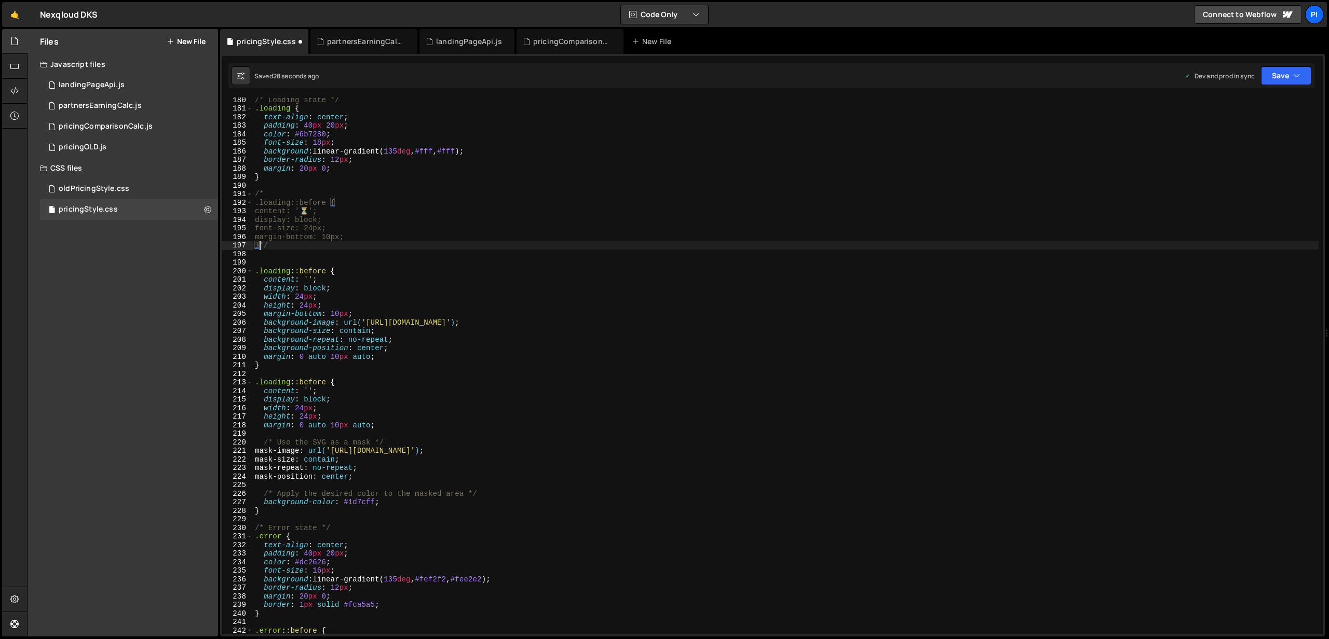
click at [258, 248] on div "/* Loading state */ .loading { text-align : center ; padding : 40 px 20 px ; co…" at bounding box center [786, 373] width 1066 height 554
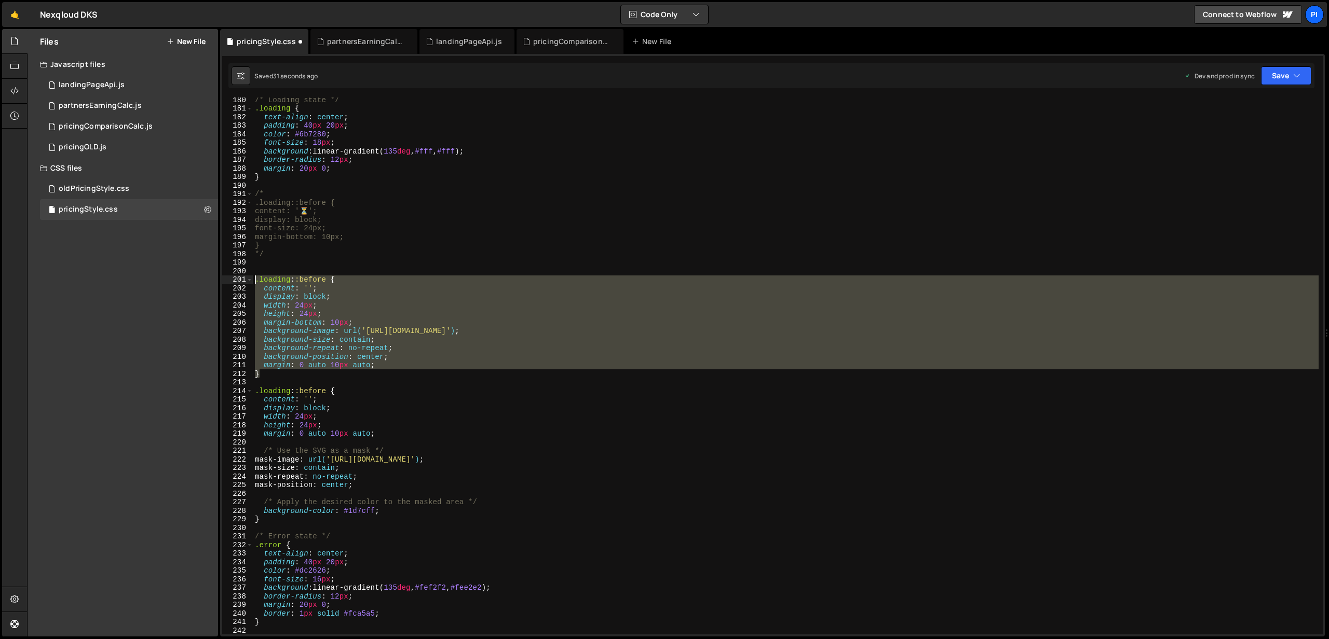
drag, startPoint x: 281, startPoint y: 376, endPoint x: 241, endPoint y: 279, distance: 105.2
click at [241, 279] on div "*/ 180 181 182 183 184 185 186 187 188 189 190 191 192 193 194 195 196 197 198 …" at bounding box center [772, 366] width 1100 height 537
type textarea ".loading::before { content: '';"
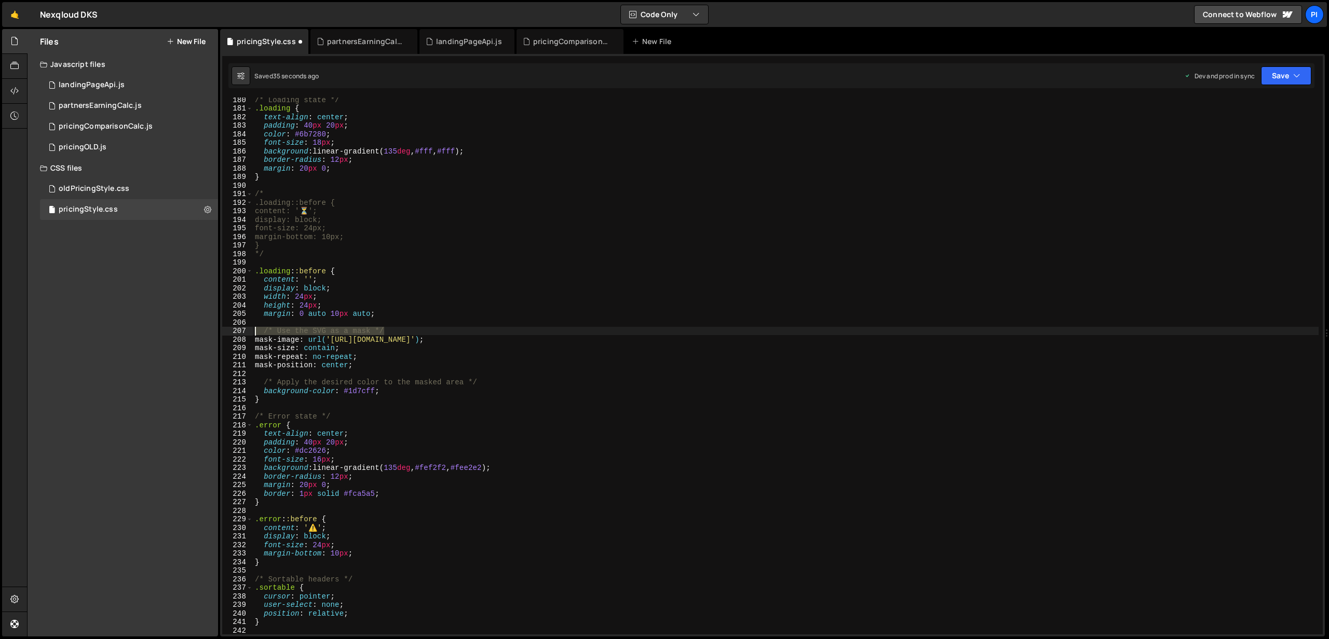
drag, startPoint x: 421, startPoint y: 333, endPoint x: 235, endPoint y: 331, distance: 186.3
click at [235, 331] on div "*/ 180 181 182 183 184 185 186 187 188 189 190 191 192 193 194 195 196 197 198 …" at bounding box center [772, 366] width 1100 height 537
type textarea "/* Use the SVG as a mask */"
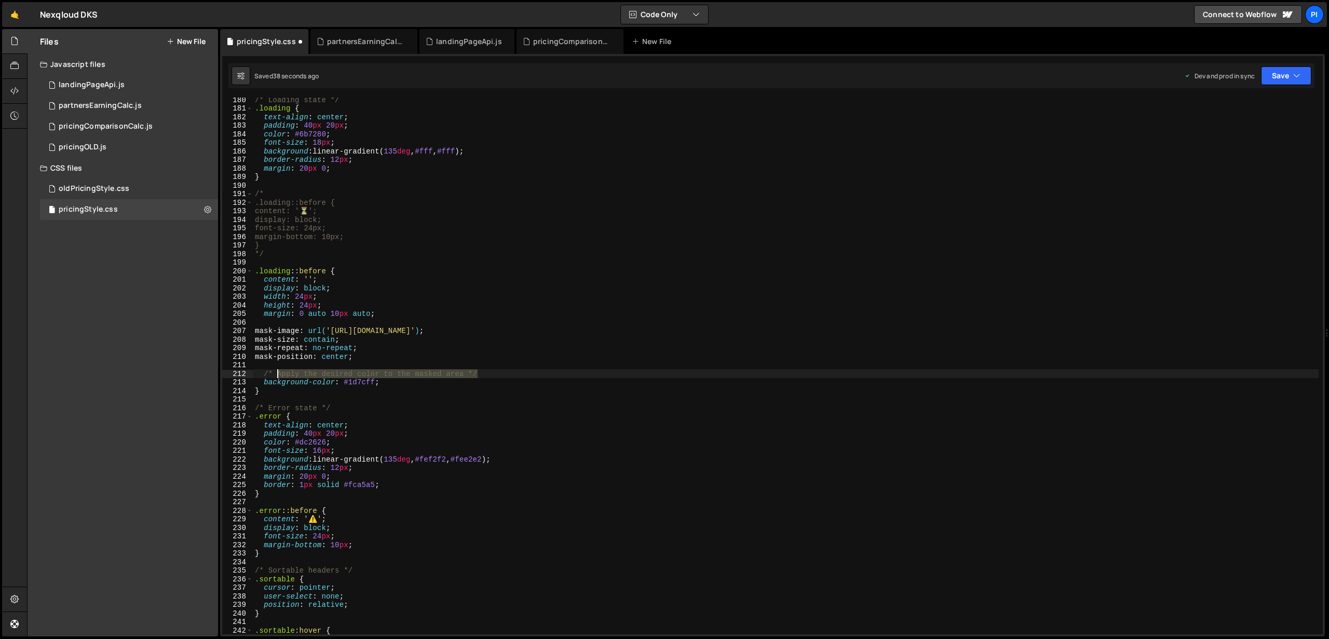
drag, startPoint x: 496, startPoint y: 376, endPoint x: 256, endPoint y: 370, distance: 239.4
click at [257, 370] on div "/* Loading state */ .loading { text-align : center ; padding : 40 px 20 px ; co…" at bounding box center [786, 373] width 1066 height 554
type textarea "/* Apply the desired color to the masked area */"
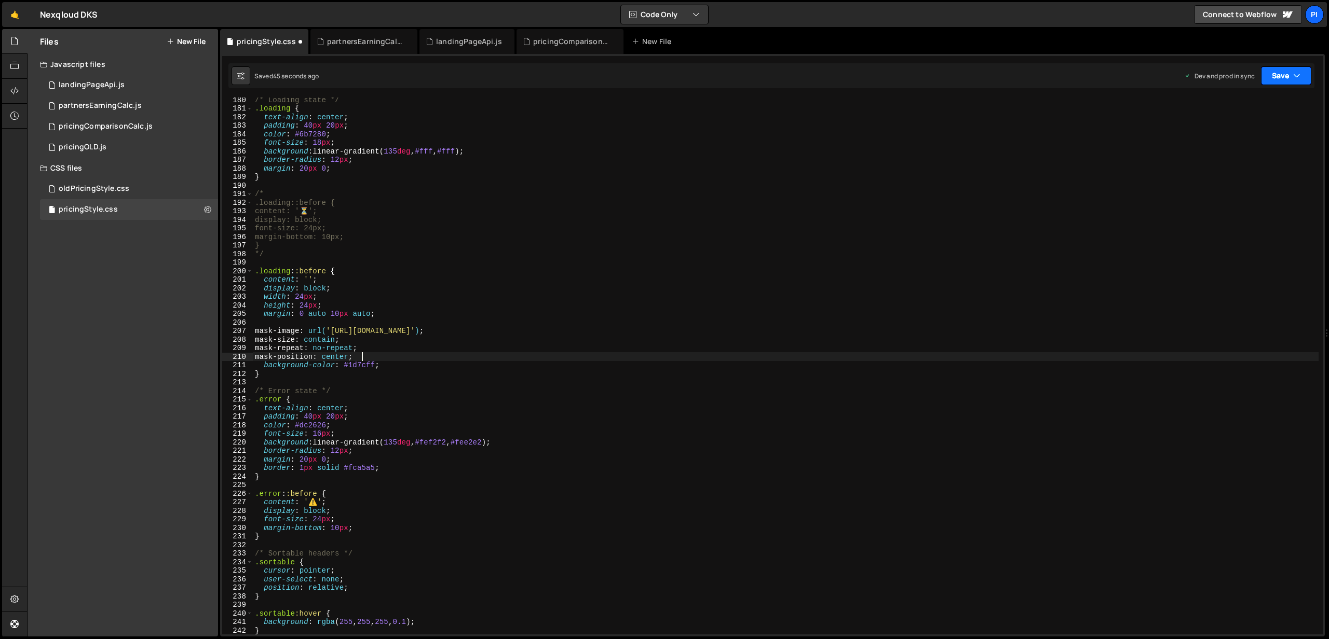
type textarea "mask-position: center;"
click at [1293, 80] on icon "button" at bounding box center [1296, 76] width 7 height 10
click at [1260, 142] on div "45 seconds ago" at bounding box center [1238, 146] width 46 height 9
click at [1288, 72] on button "Save" at bounding box center [1286, 75] width 50 height 19
click at [1228, 149] on div "1 minute ago" at bounding box center [1233, 146] width 36 height 9
